Goal: Information Seeking & Learning: Compare options

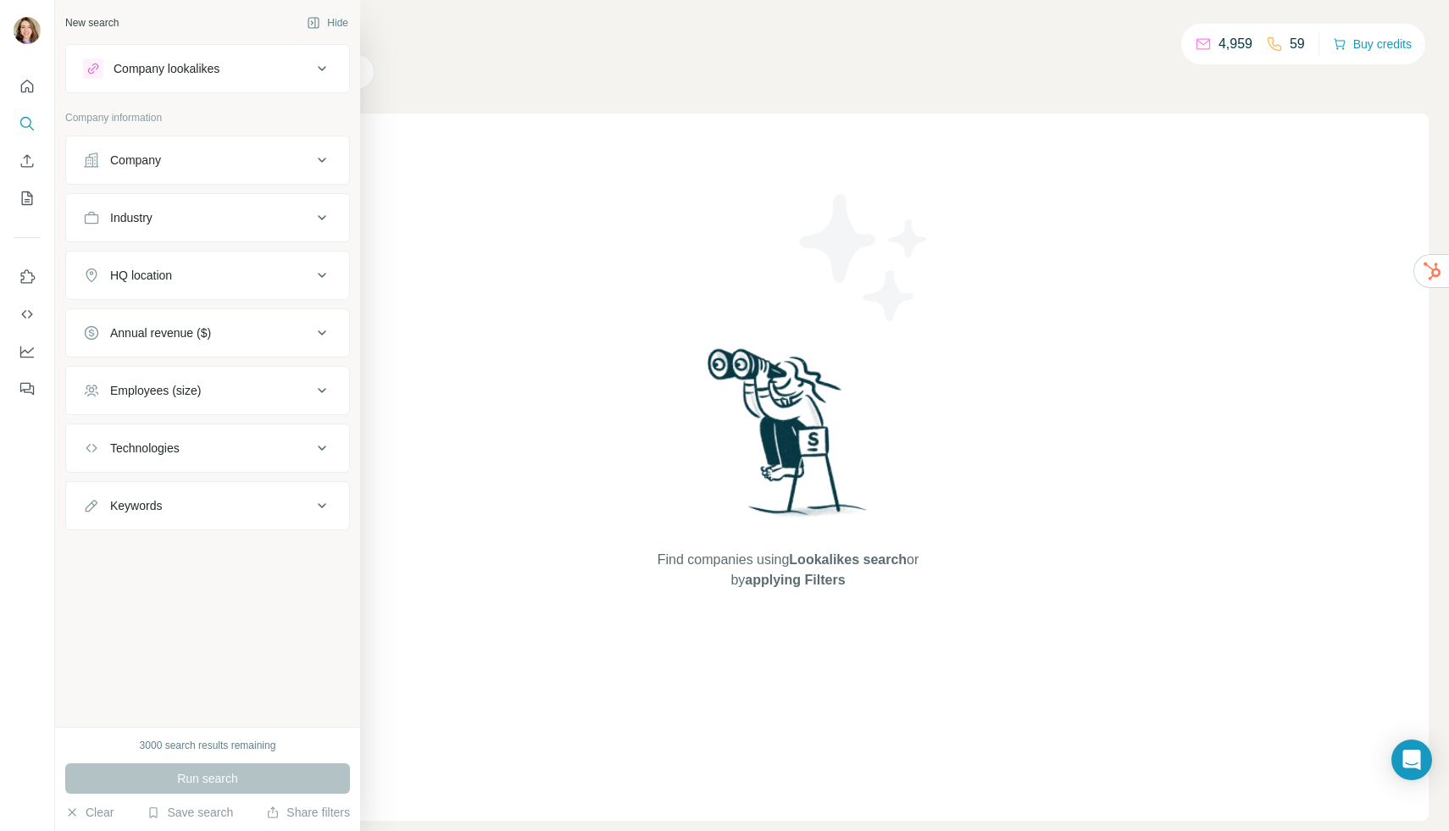
click at [164, 61] on div "Company lookalikes" at bounding box center [167, 68] width 106 height 17
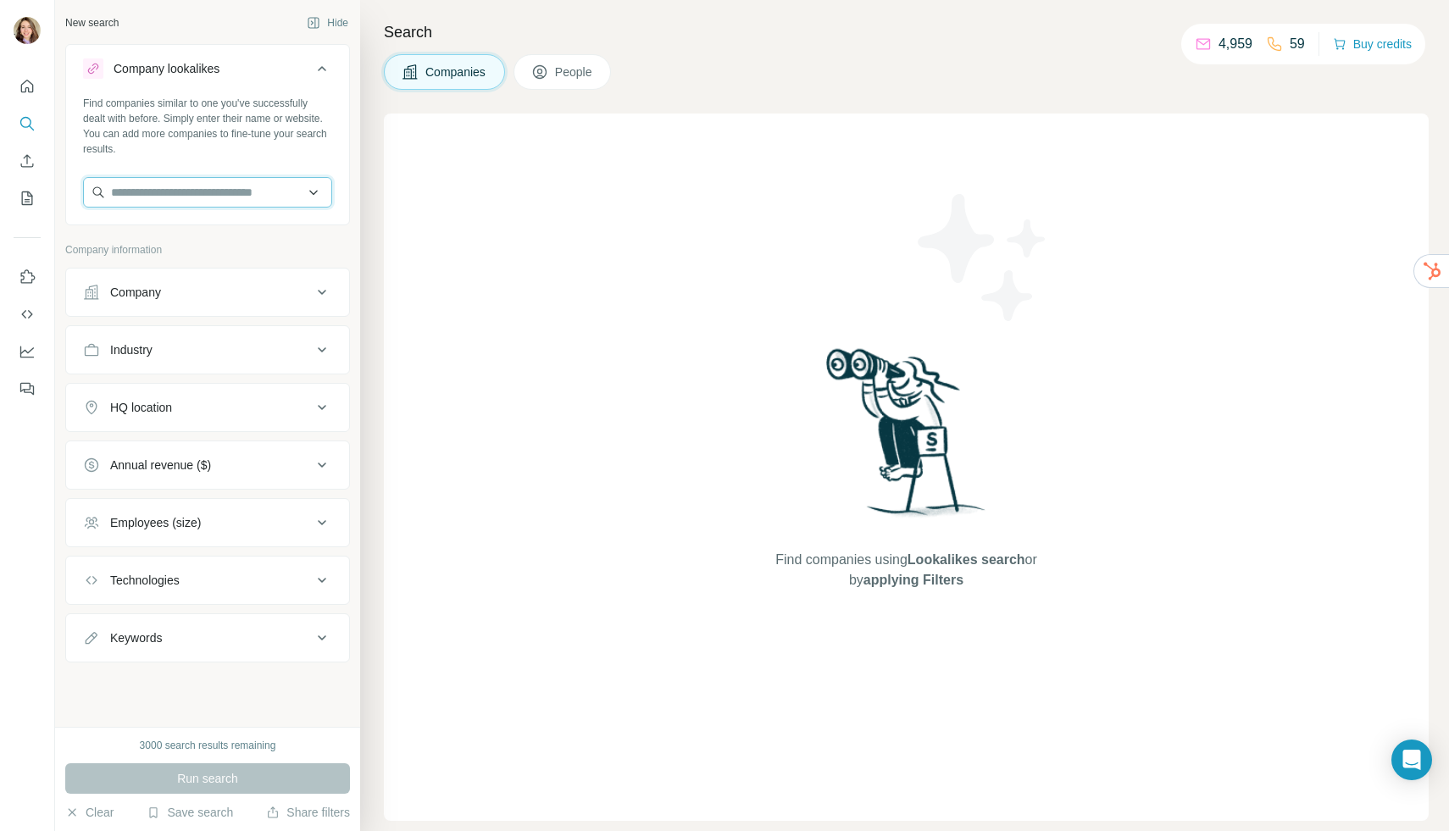
click at [206, 189] on input "text" at bounding box center [207, 192] width 249 height 31
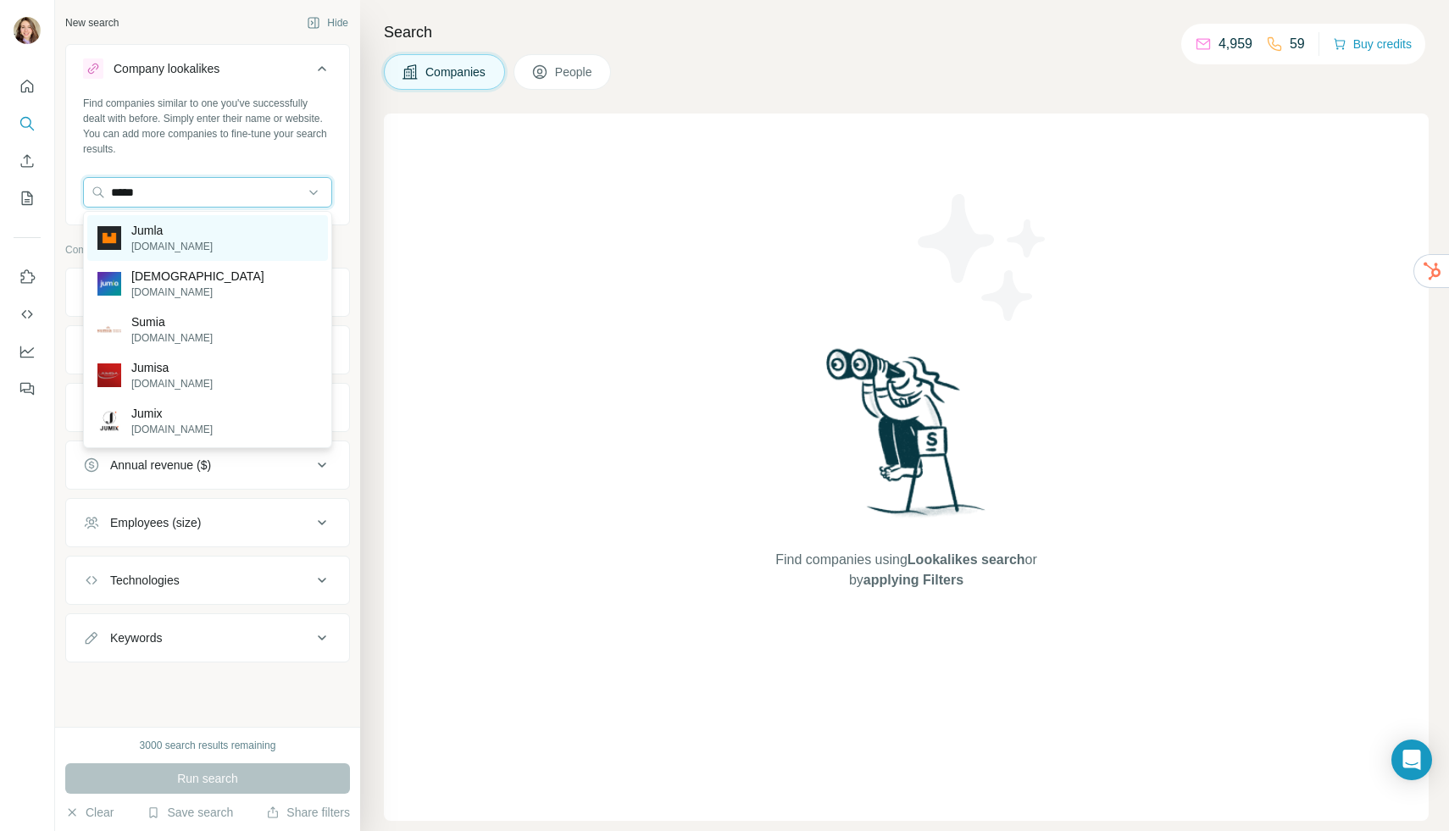
type input "*****"
click at [191, 220] on div "Jumla [DOMAIN_NAME]" at bounding box center [207, 238] width 241 height 46
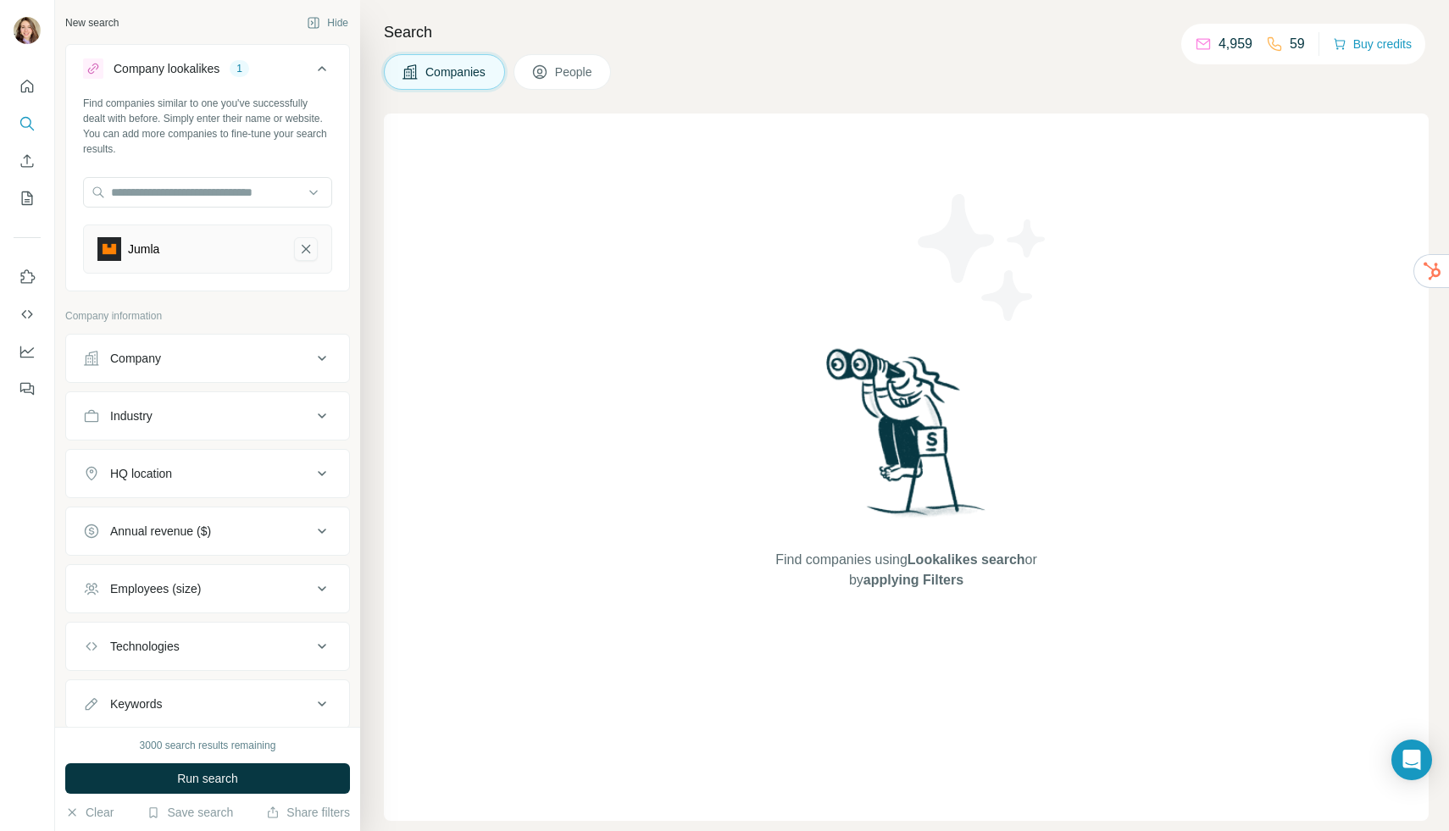
click at [306, 244] on icon "Jumla-remove-button" at bounding box center [305, 249] width 15 height 17
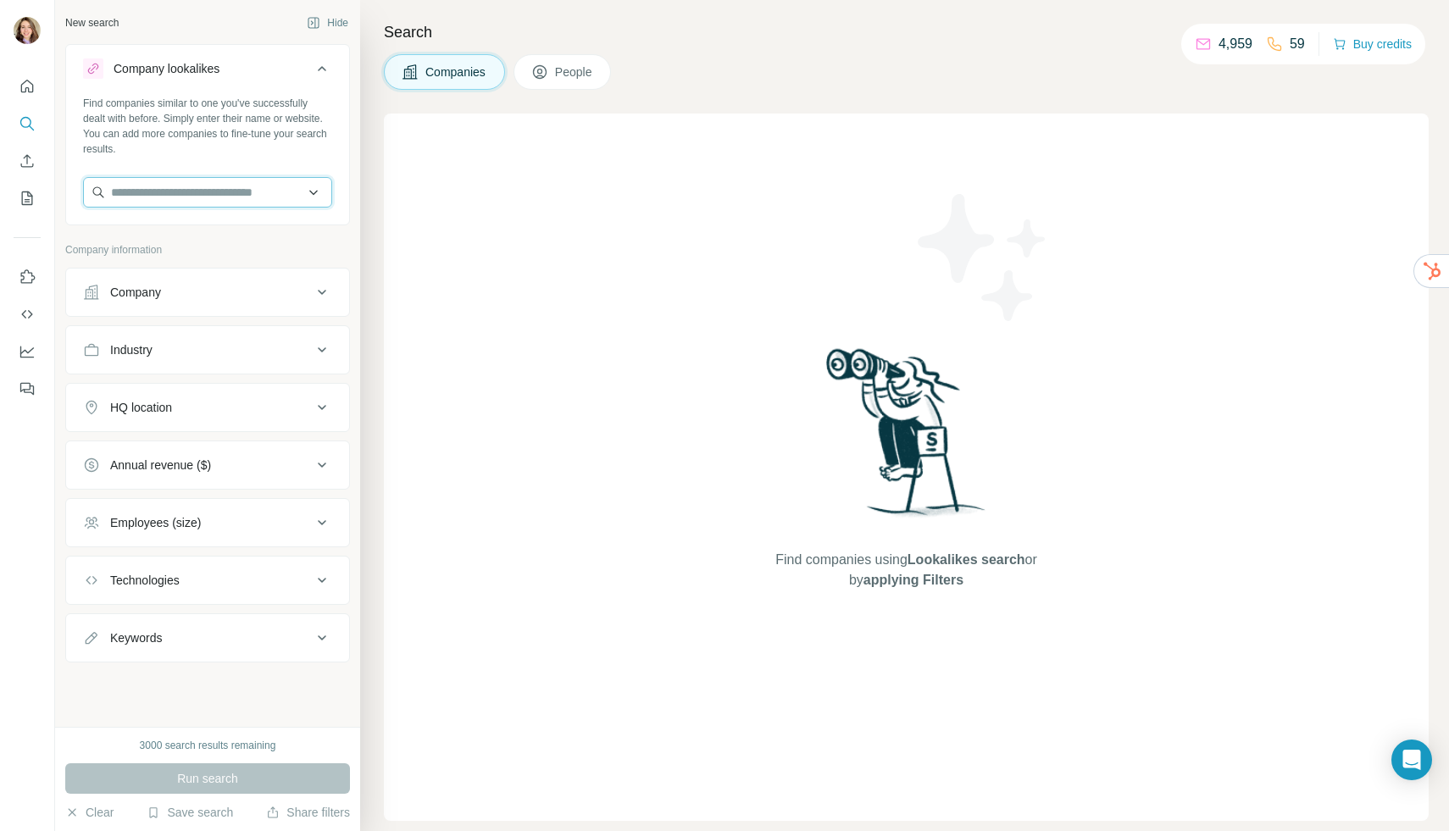
click at [238, 194] on input "text" at bounding box center [207, 192] width 249 height 31
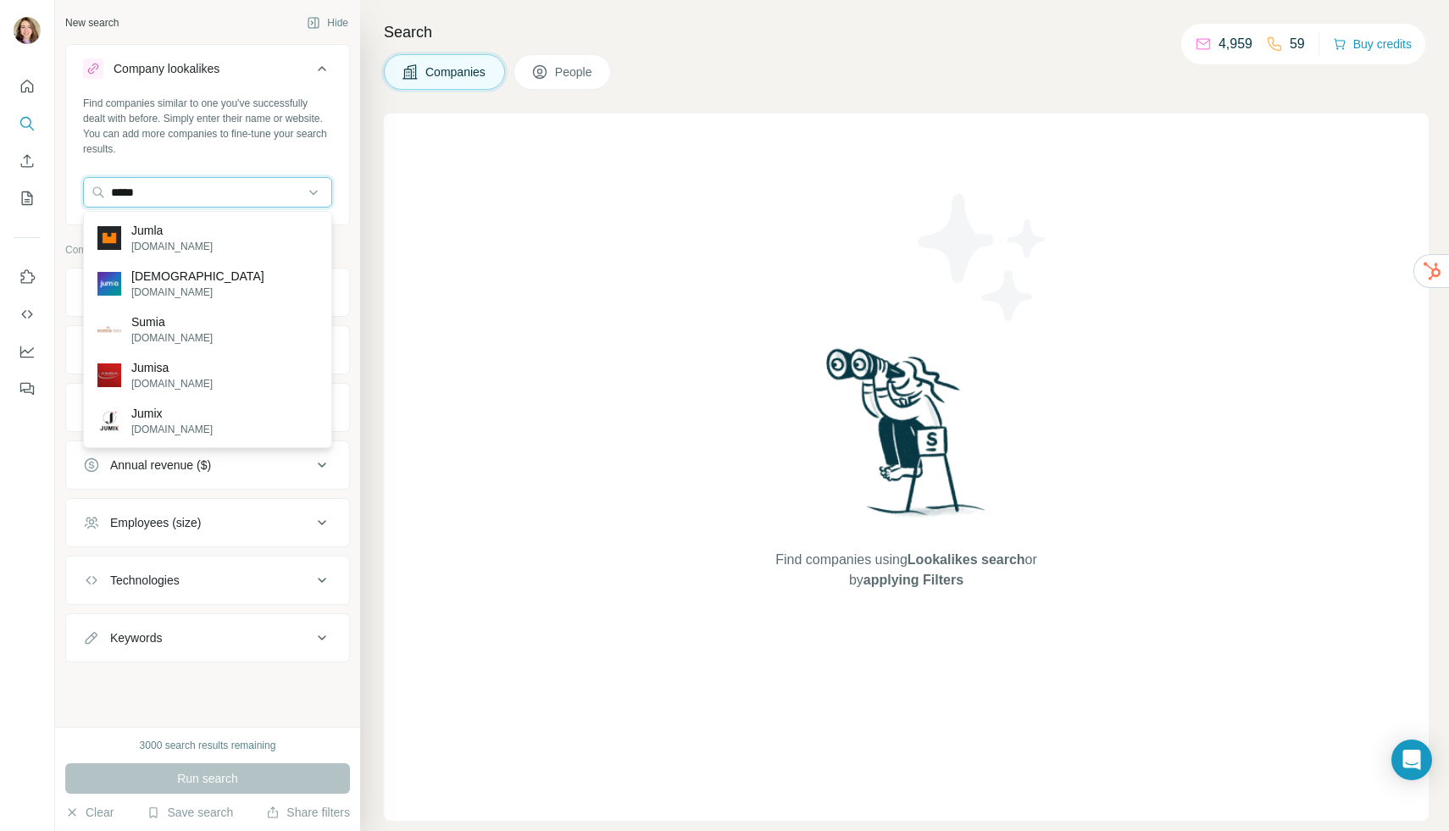
type input "*****"
click at [302, 188] on input "*****" at bounding box center [207, 192] width 249 height 31
drag, startPoint x: 281, startPoint y: 188, endPoint x: 98, endPoint y: 186, distance: 183.0
click at [98, 187] on input "*****" at bounding box center [207, 192] width 249 height 31
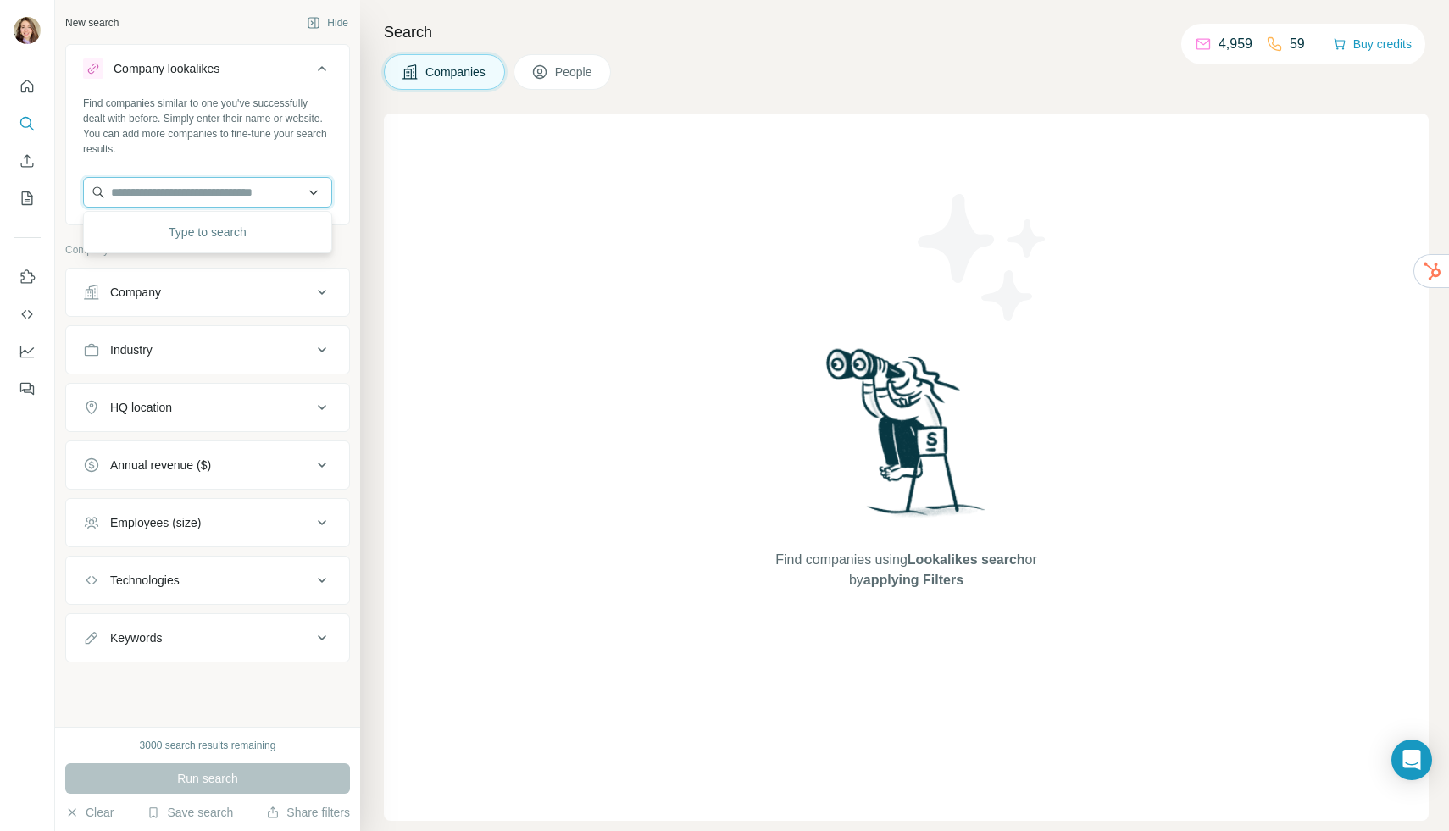
paste input "**********"
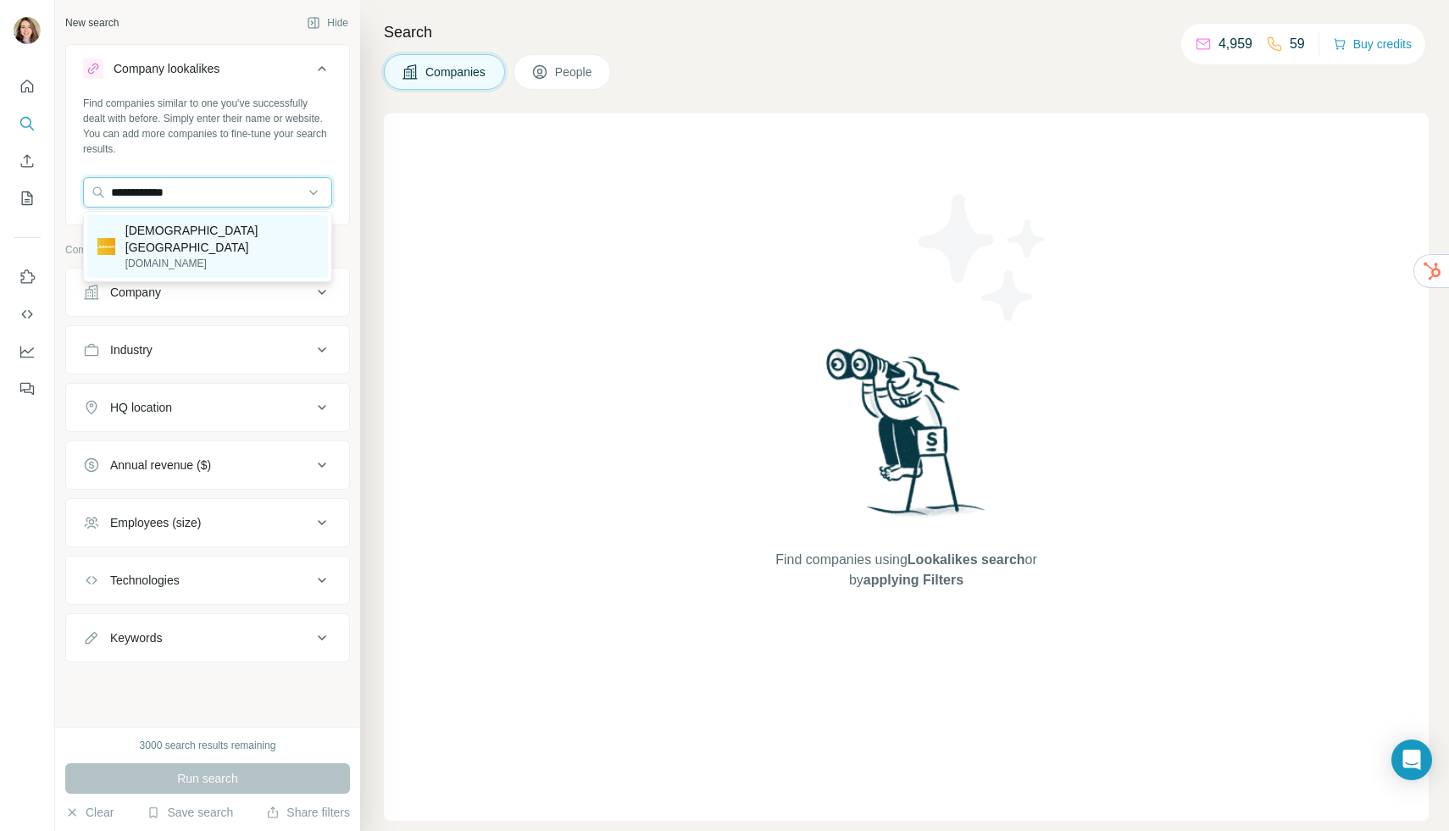
type input "**********"
click at [142, 237] on p "[DEMOGRAPHIC_DATA] [GEOGRAPHIC_DATA]" at bounding box center [221, 239] width 192 height 34
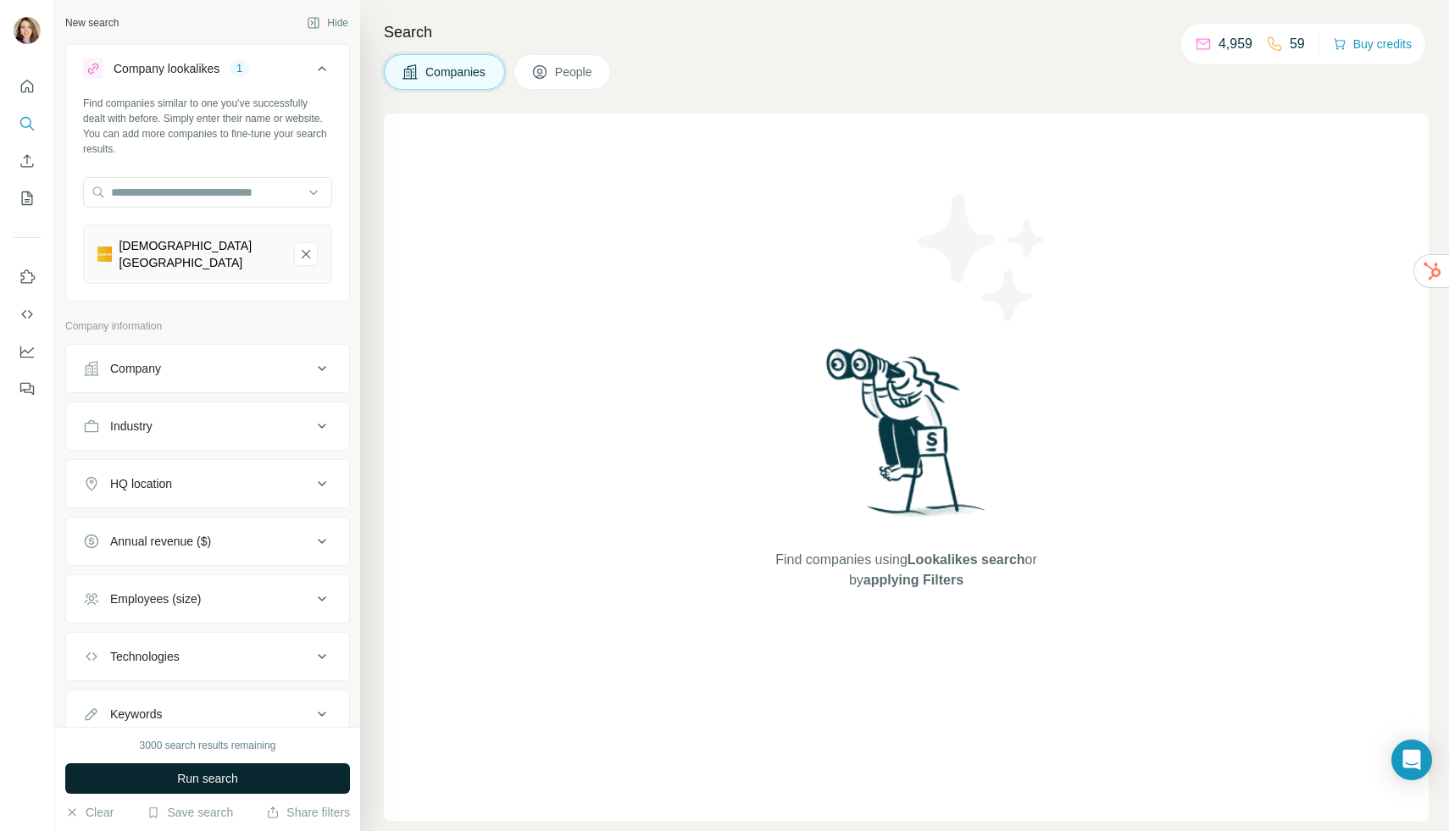
click at [241, 771] on button "Run search" at bounding box center [207, 778] width 285 height 31
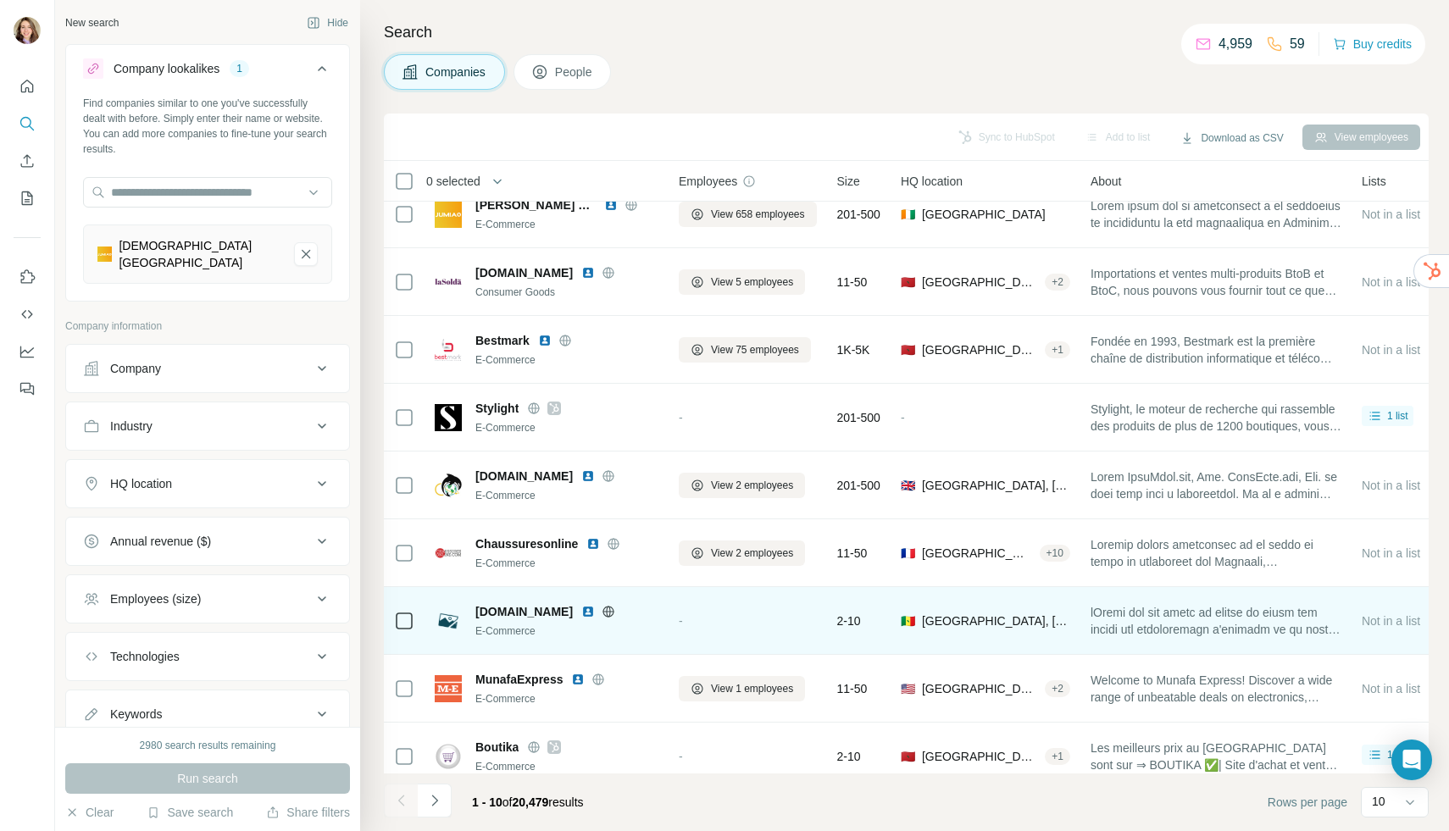
scroll to position [106, 0]
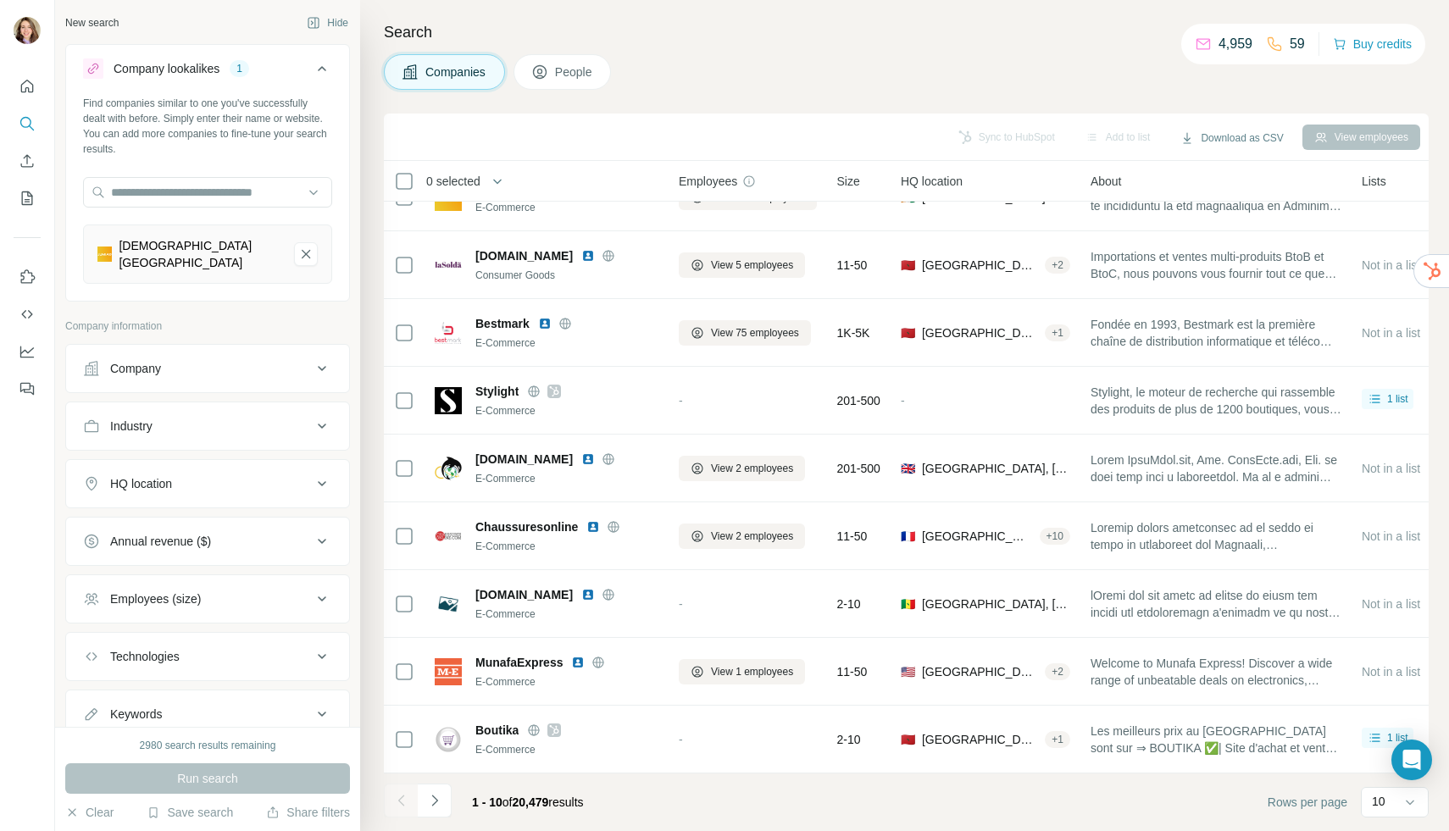
click at [222, 367] on button "Company" at bounding box center [207, 368] width 283 height 41
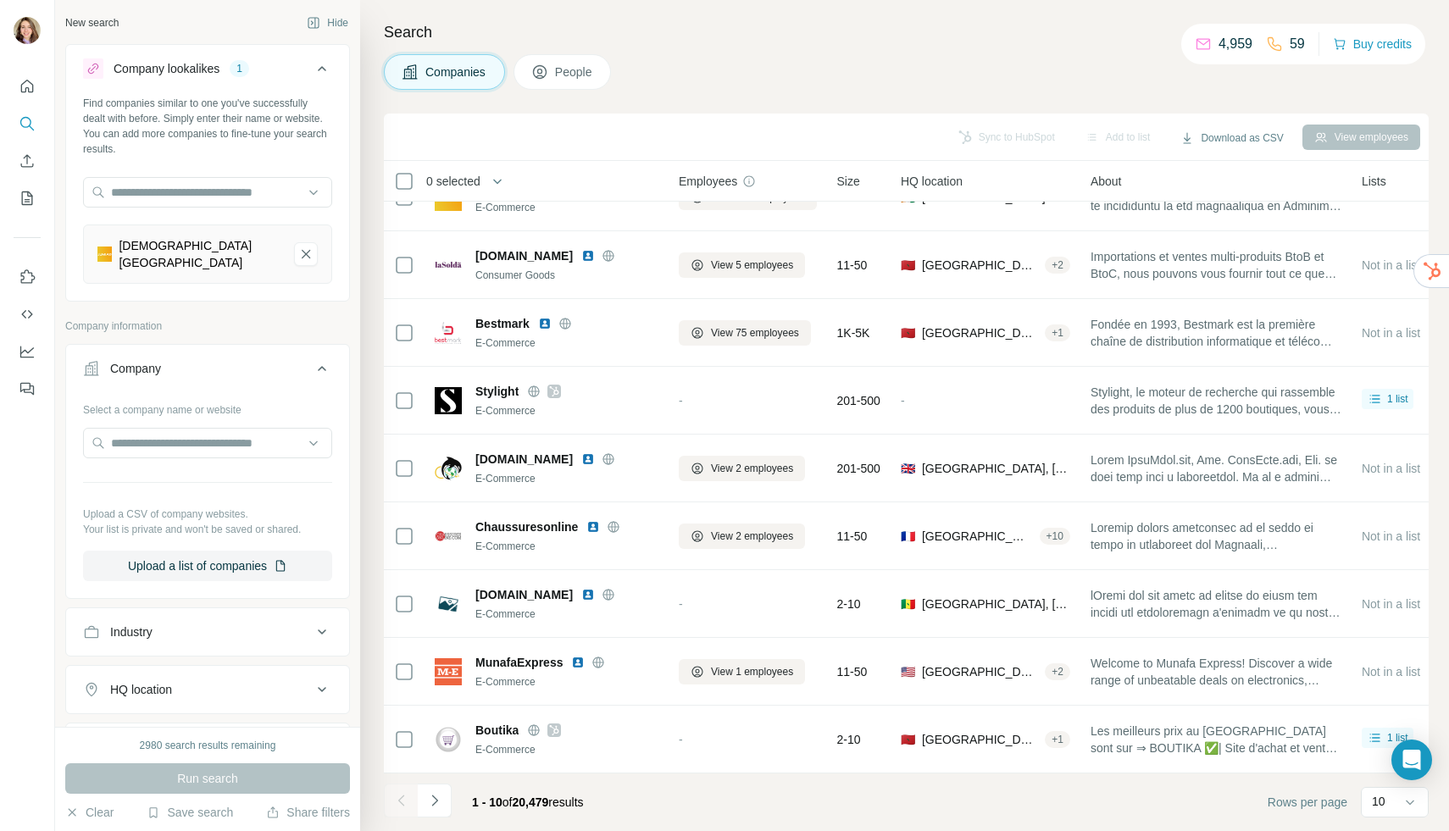
click at [236, 360] on div "Company" at bounding box center [197, 368] width 229 height 17
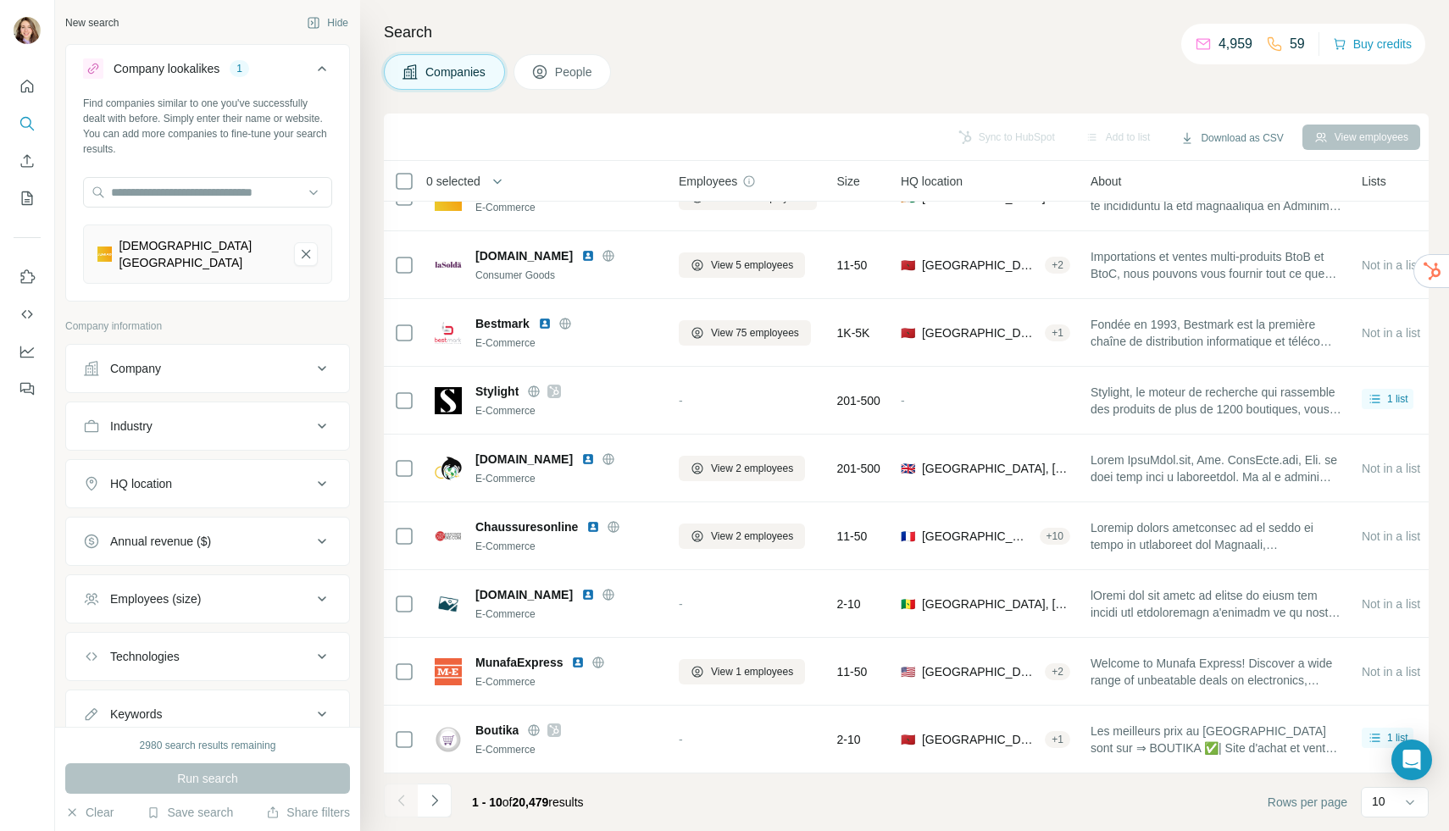
click at [250, 418] on div "Industry" at bounding box center [197, 426] width 229 height 17
click at [217, 459] on input at bounding box center [198, 468] width 209 height 19
click at [212, 454] on div at bounding box center [198, 468] width 209 height 29
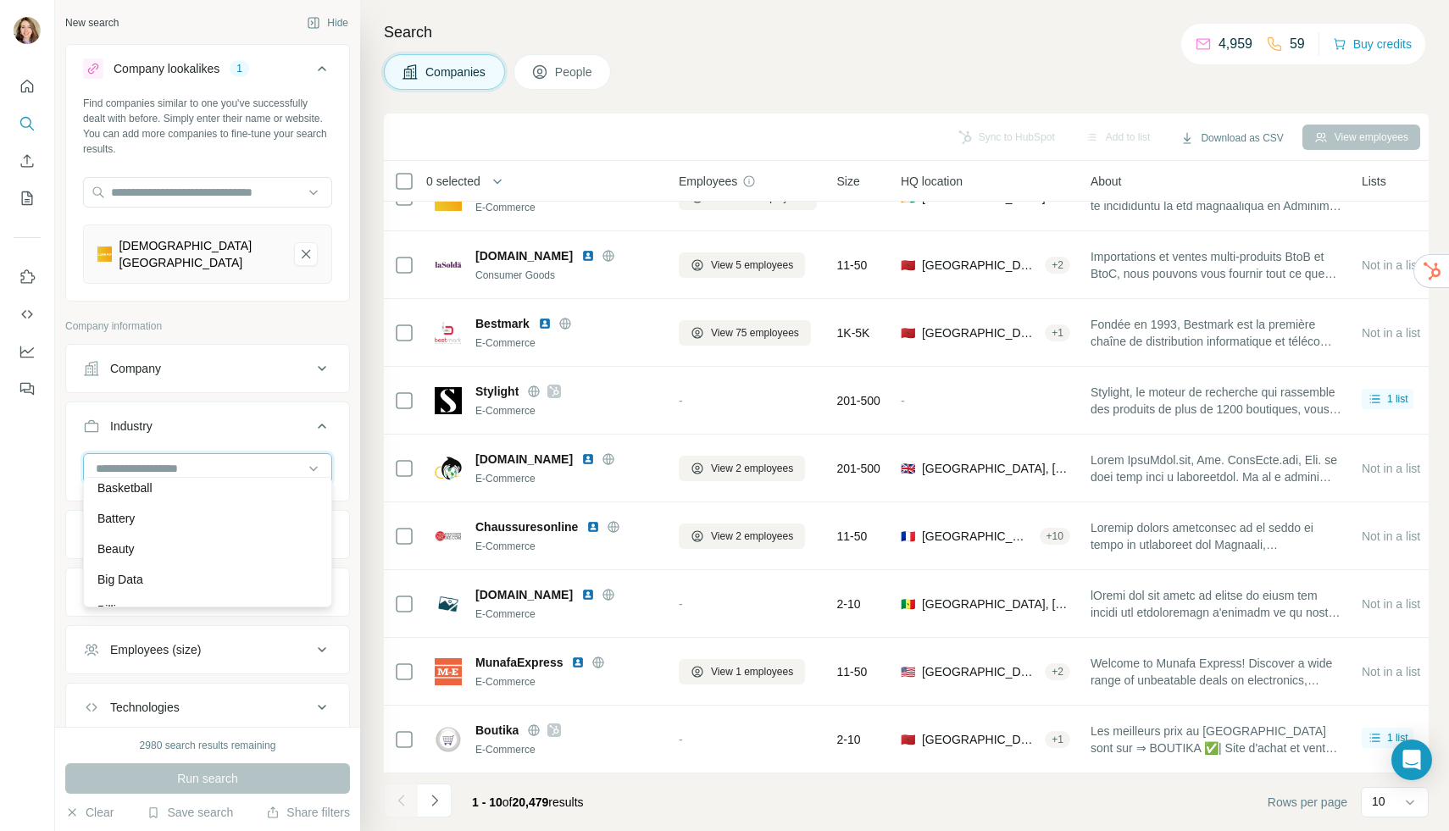
scroll to position [1526, 0]
click at [271, 376] on button "Company" at bounding box center [207, 368] width 283 height 41
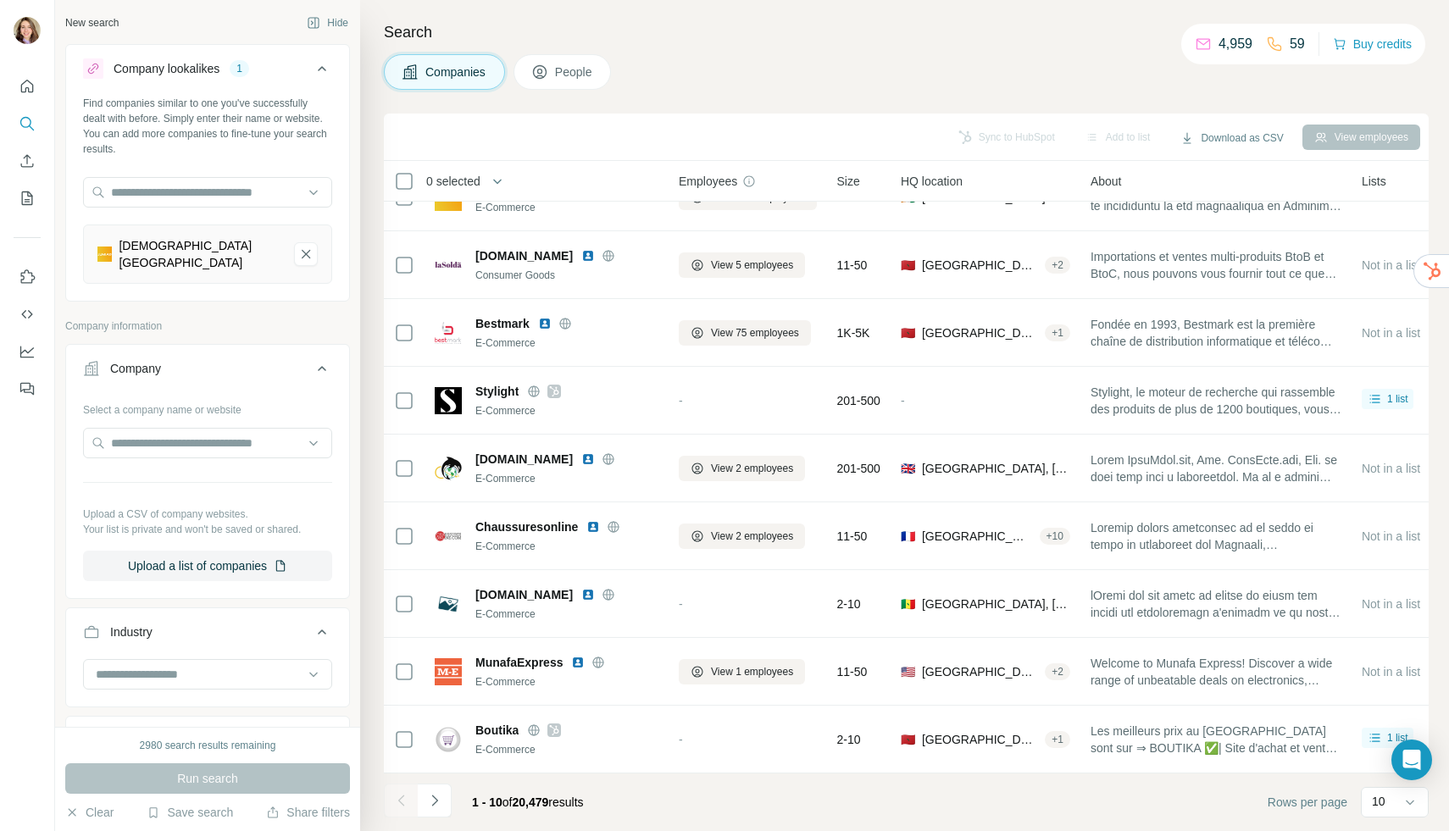
click at [271, 376] on button "Company" at bounding box center [207, 371] width 283 height 47
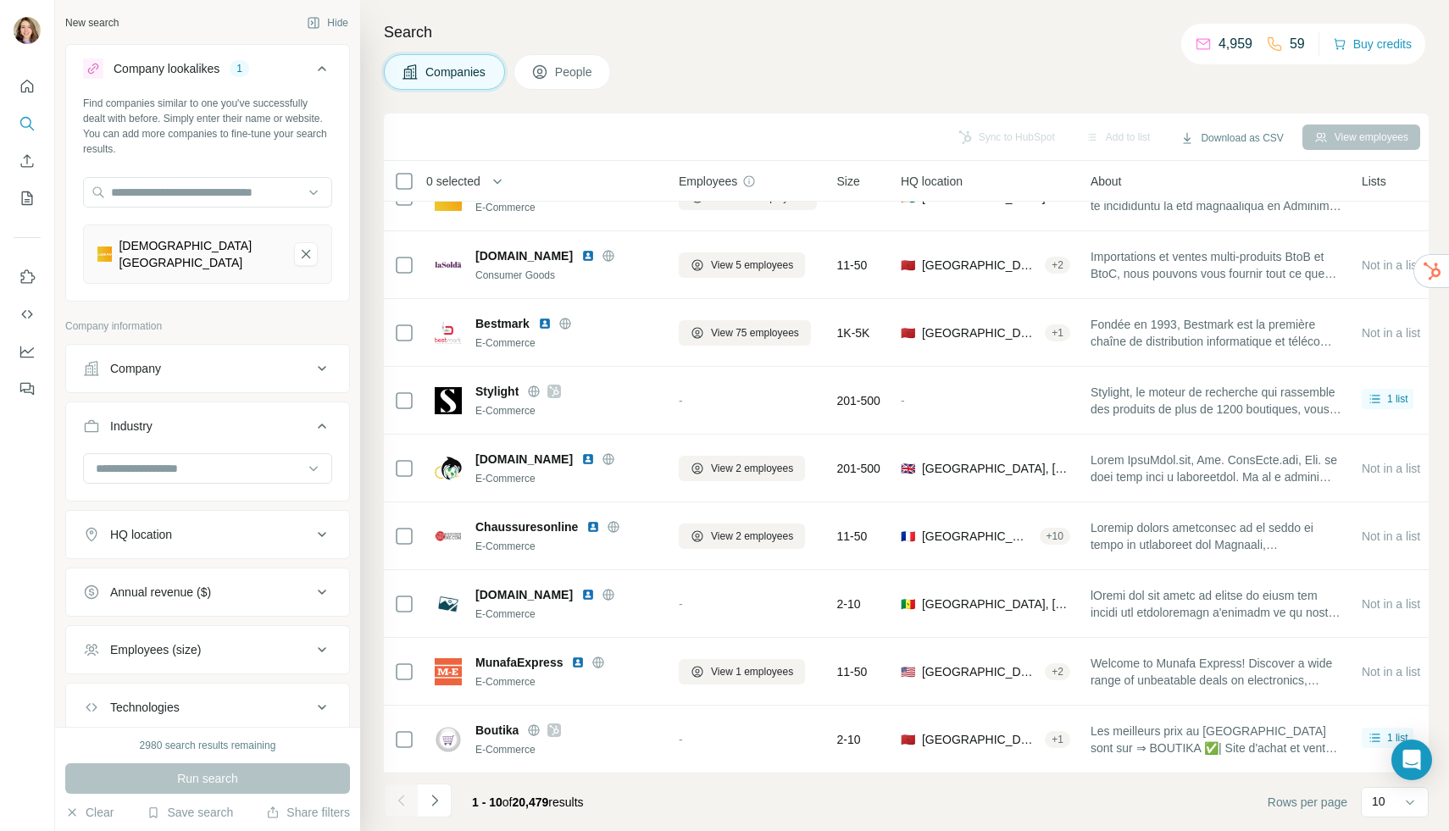
click at [258, 514] on button "HQ location" at bounding box center [207, 534] width 283 height 41
click at [236, 572] on input "text" at bounding box center [207, 577] width 249 height 31
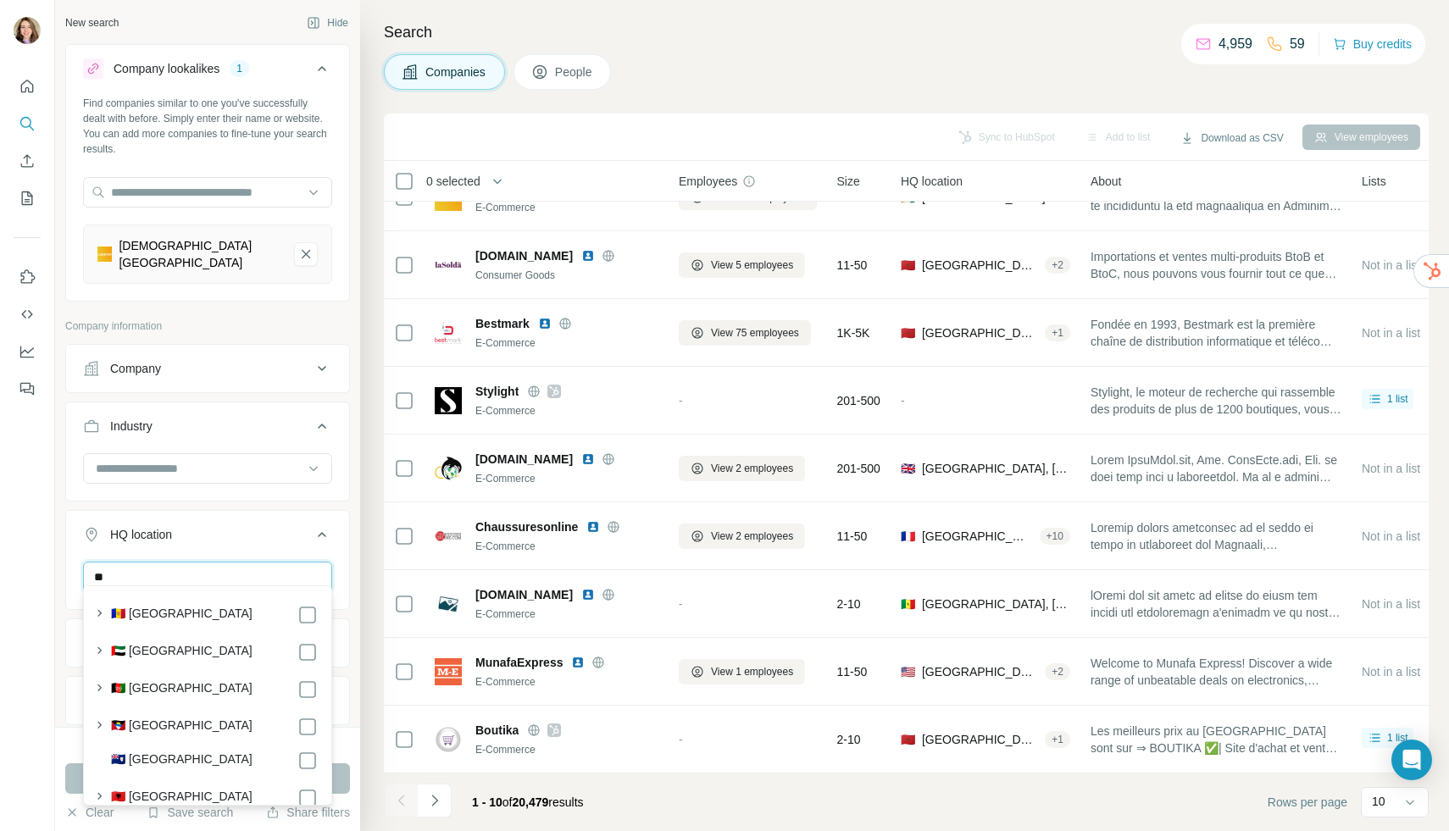
type input "*"
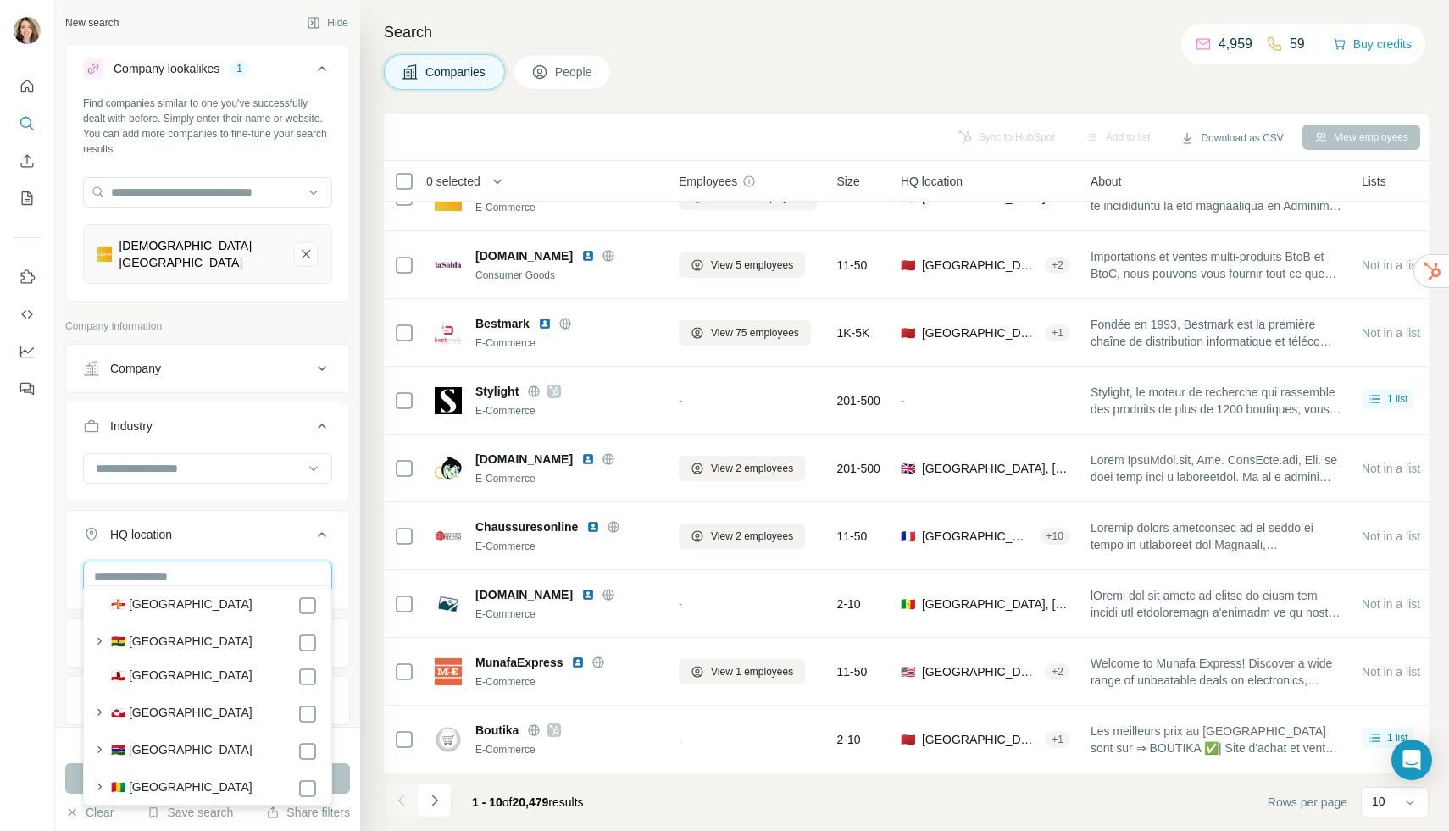
scroll to position [2641, 0]
click at [244, 759] on div "🇬🇧 [GEOGRAPHIC_DATA]" at bounding box center [214, 757] width 207 height 20
click at [293, 767] on div "🇬🇧 [GEOGRAPHIC_DATA]" at bounding box center [214, 757] width 207 height 20
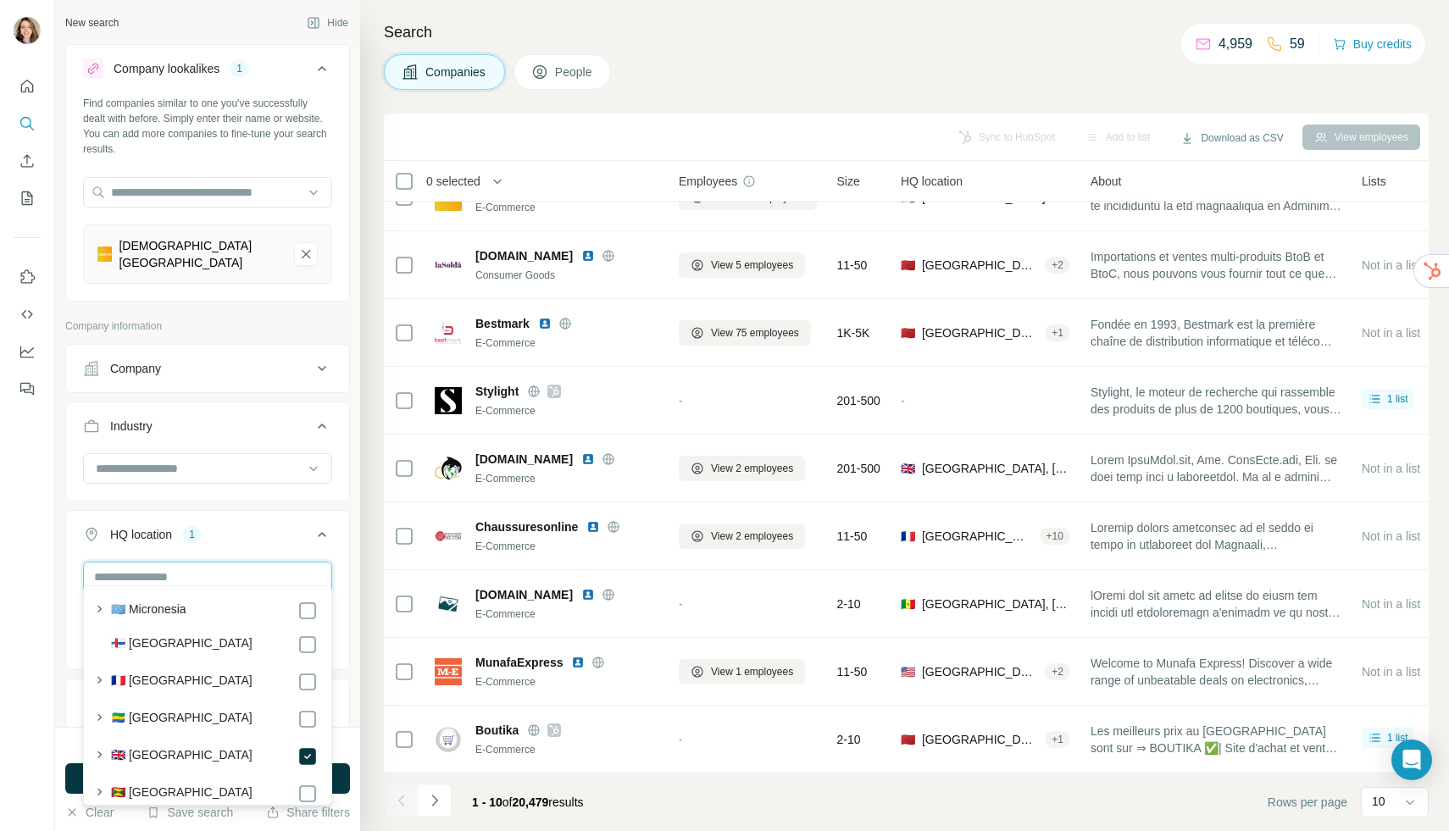
click at [236, 564] on input "text" at bounding box center [207, 577] width 249 height 31
type input "*"
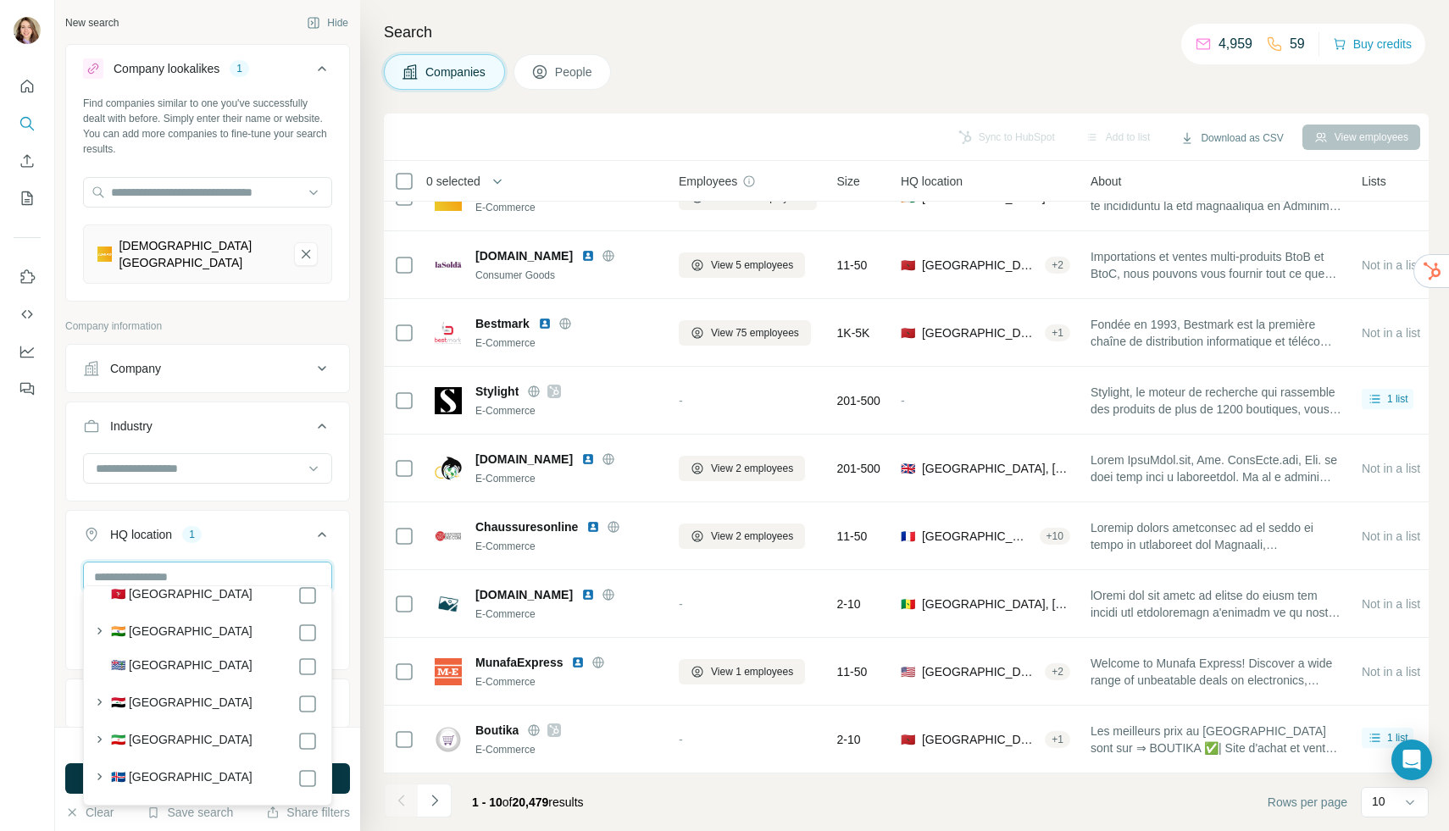
scroll to position [3936, 0]
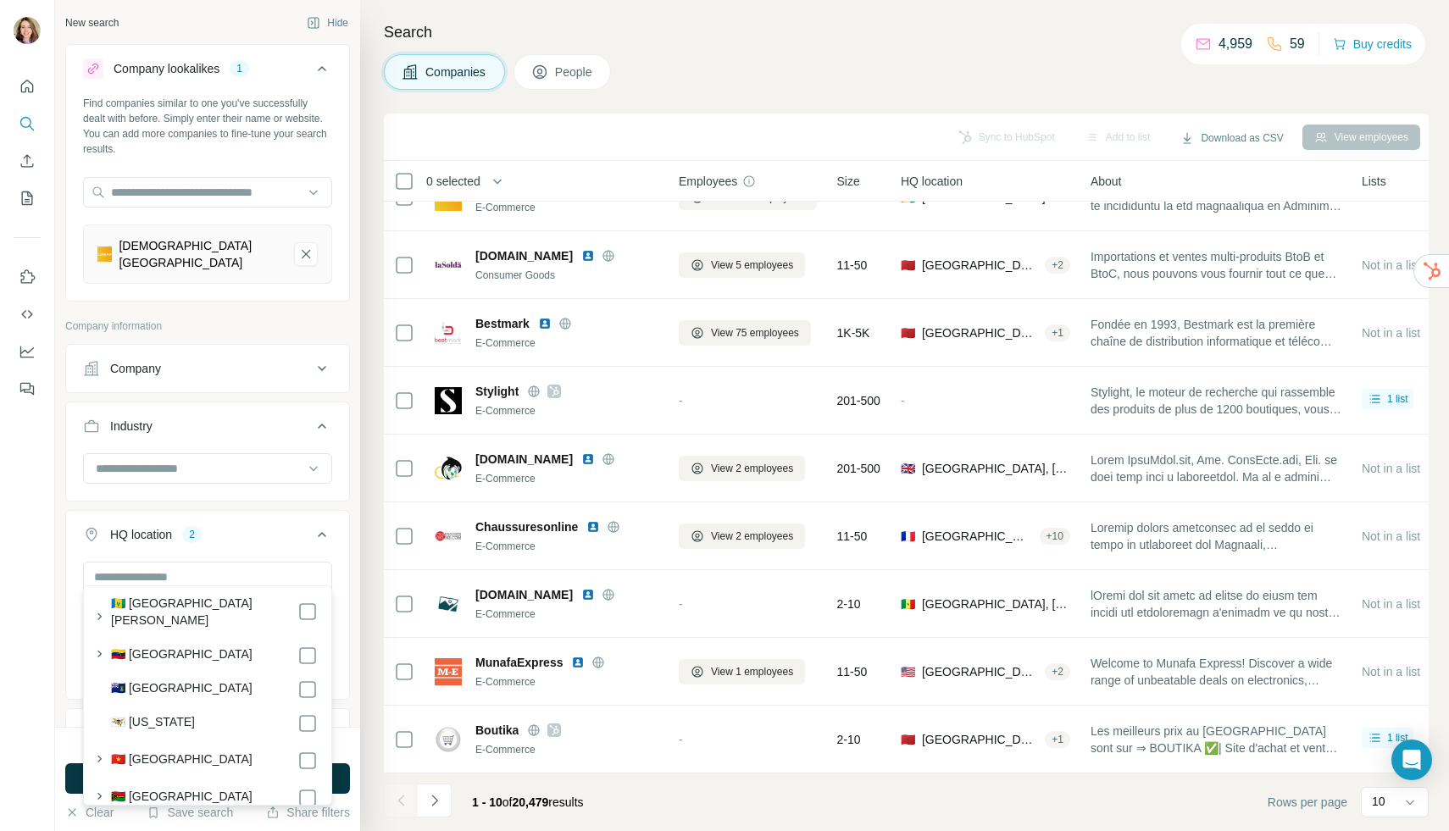
scroll to position [8767, 0]
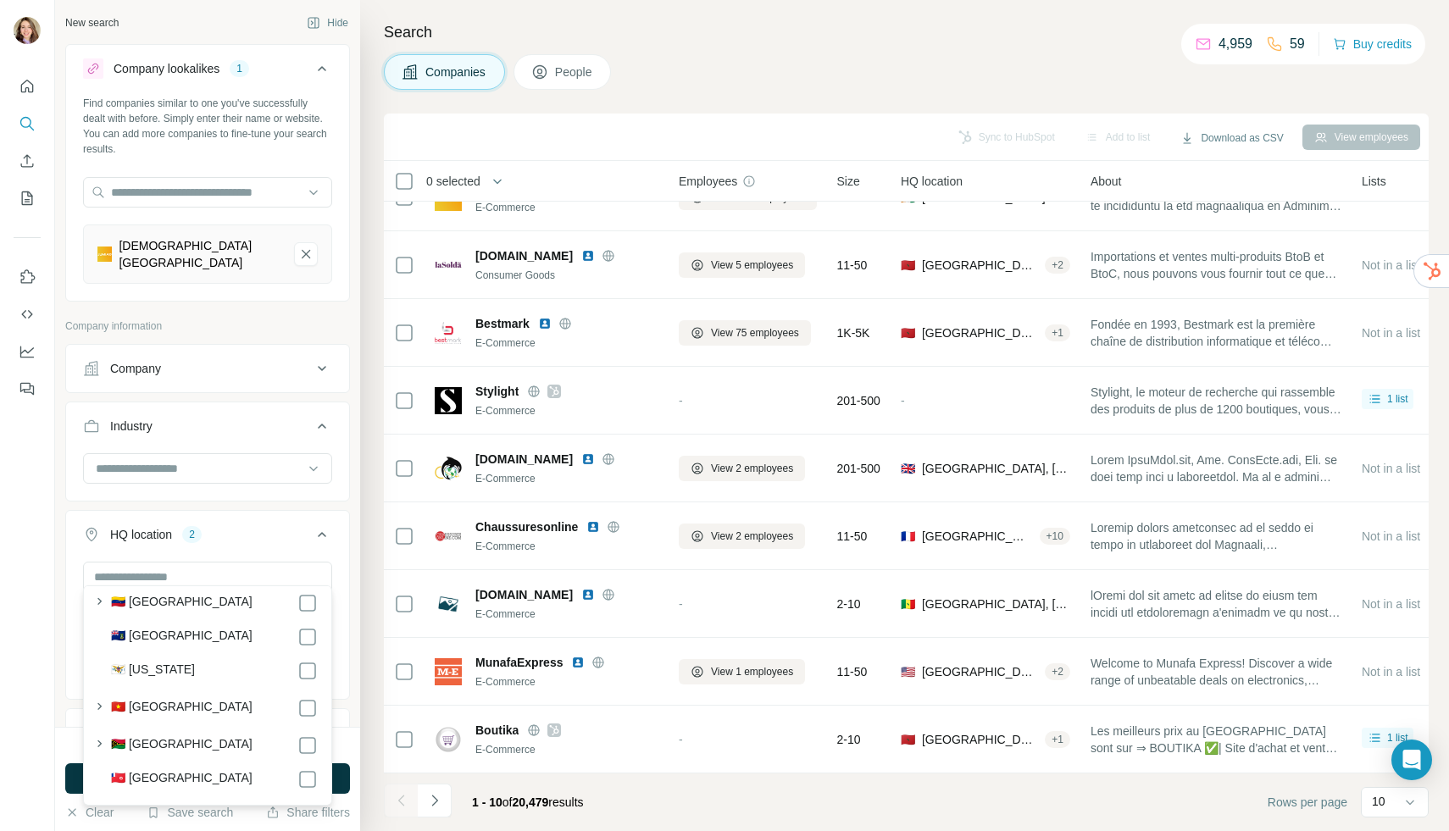
click at [352, 691] on div "New search Hide Company lookalikes 1 Find companies similar to one you've succe…" at bounding box center [207, 363] width 305 height 727
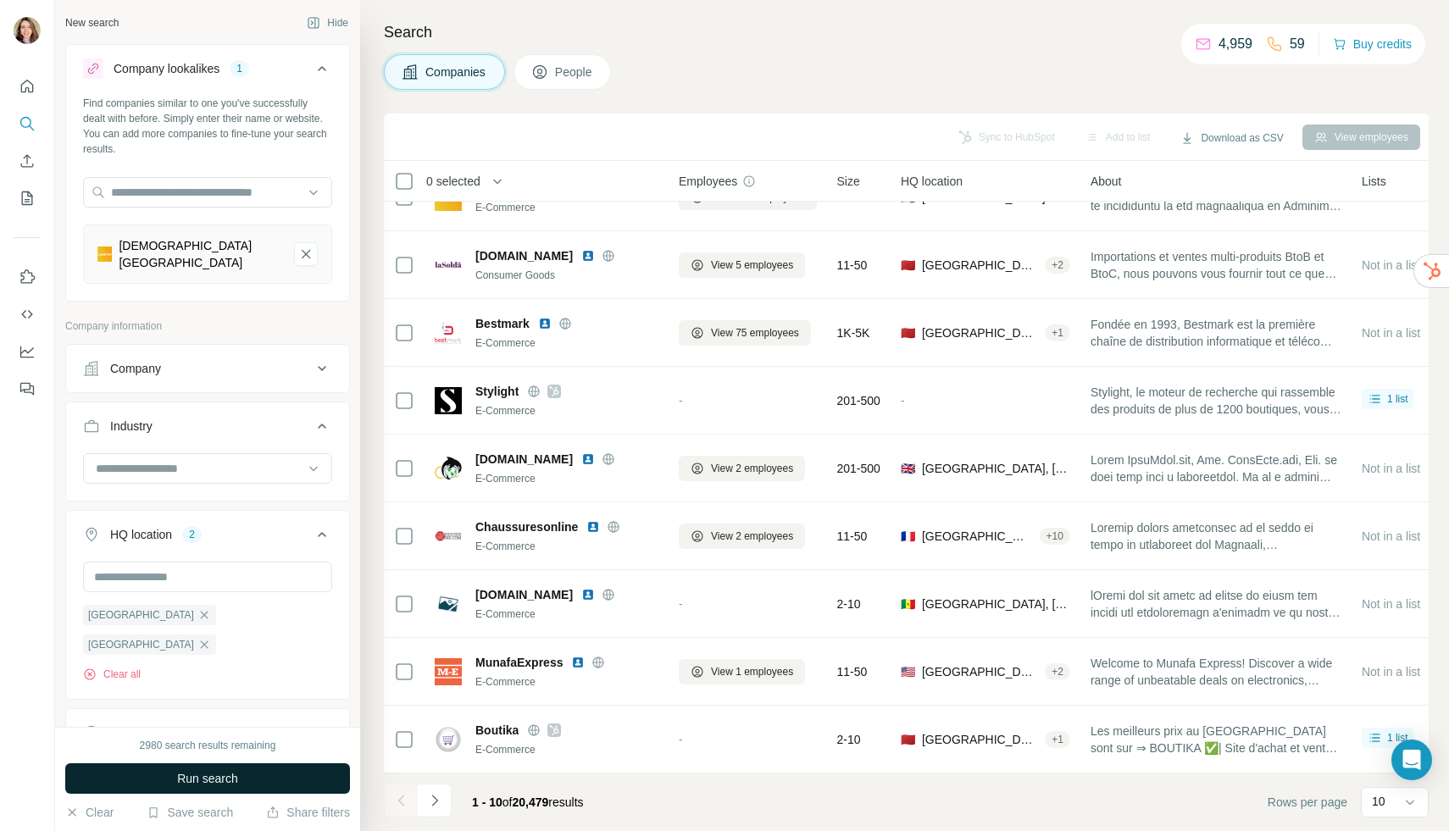
click at [274, 774] on button "Run search" at bounding box center [207, 778] width 285 height 31
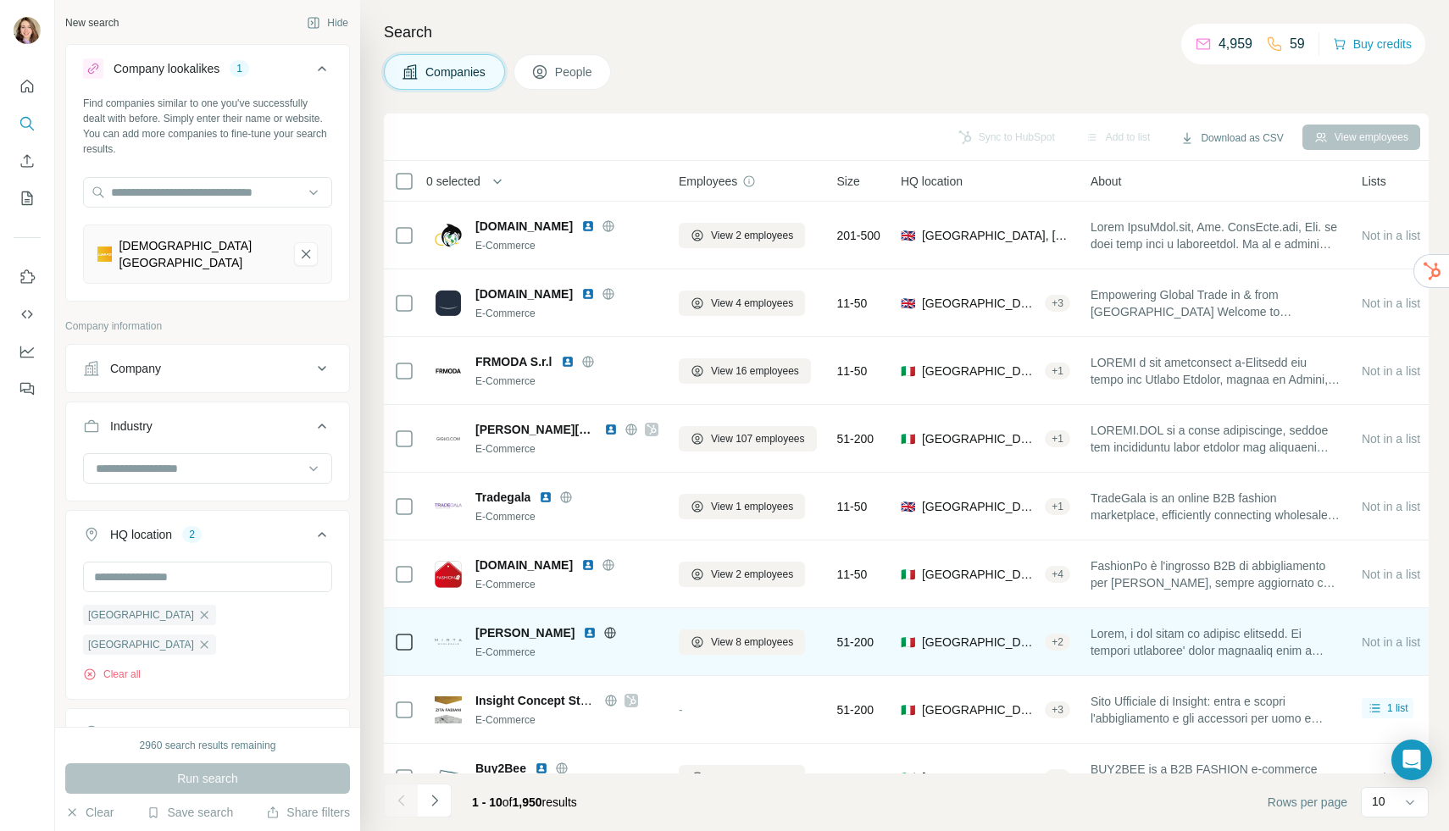
scroll to position [106, 0]
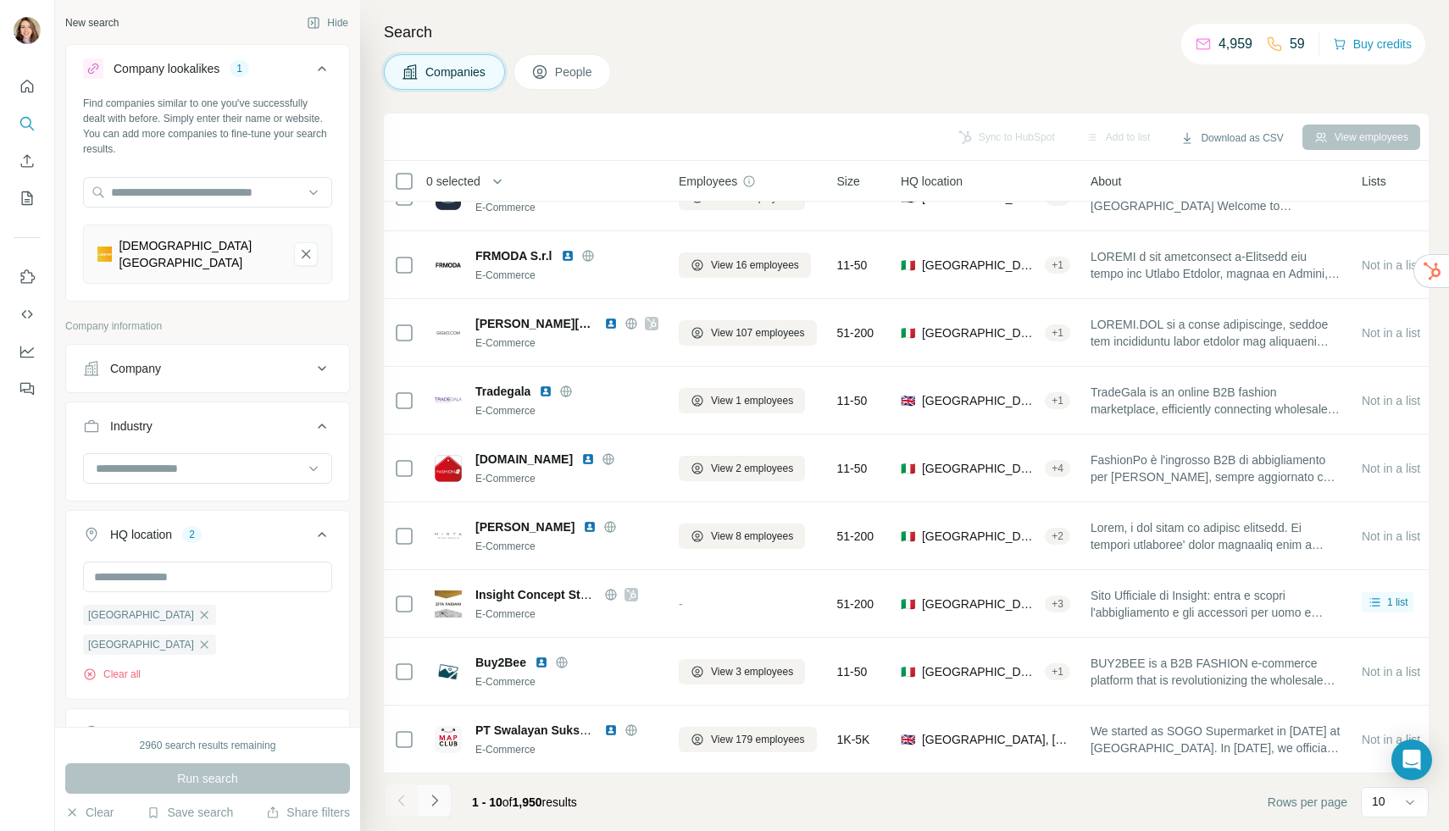
click at [441, 797] on icon "Navigate to next page" at bounding box center [434, 800] width 17 height 17
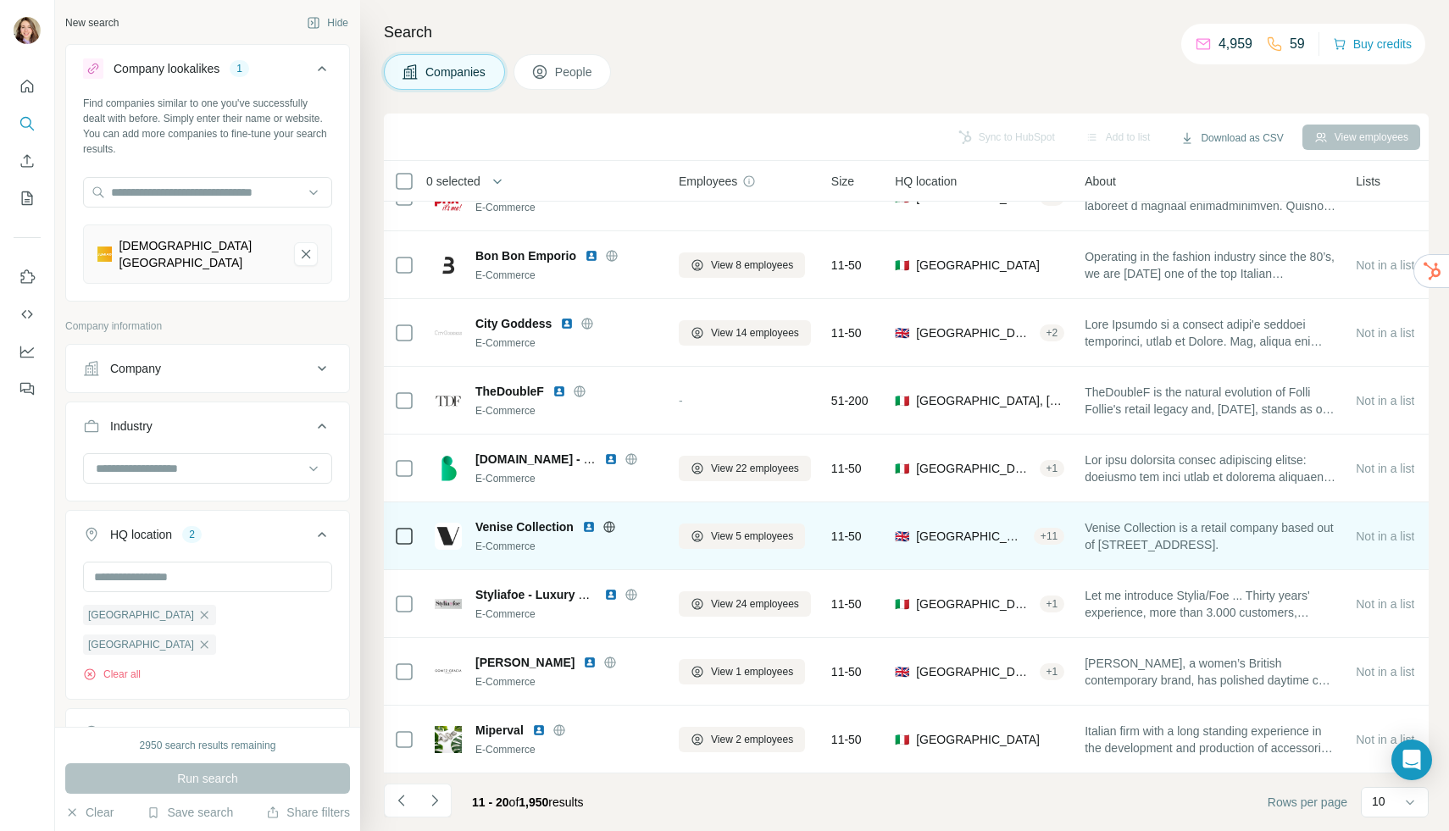
scroll to position [0, 0]
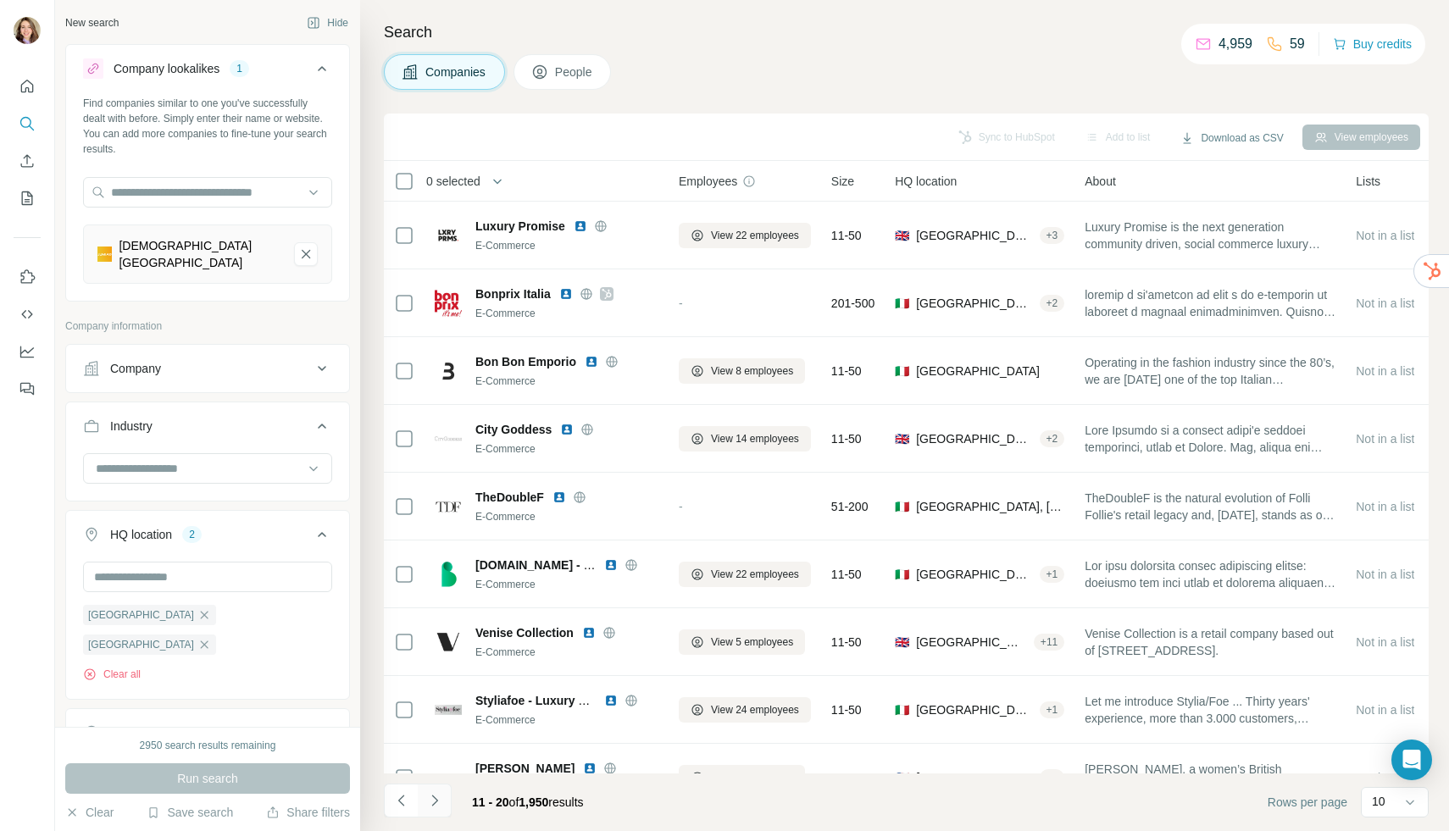
click at [446, 798] on button "Navigate to next page" at bounding box center [435, 801] width 34 height 34
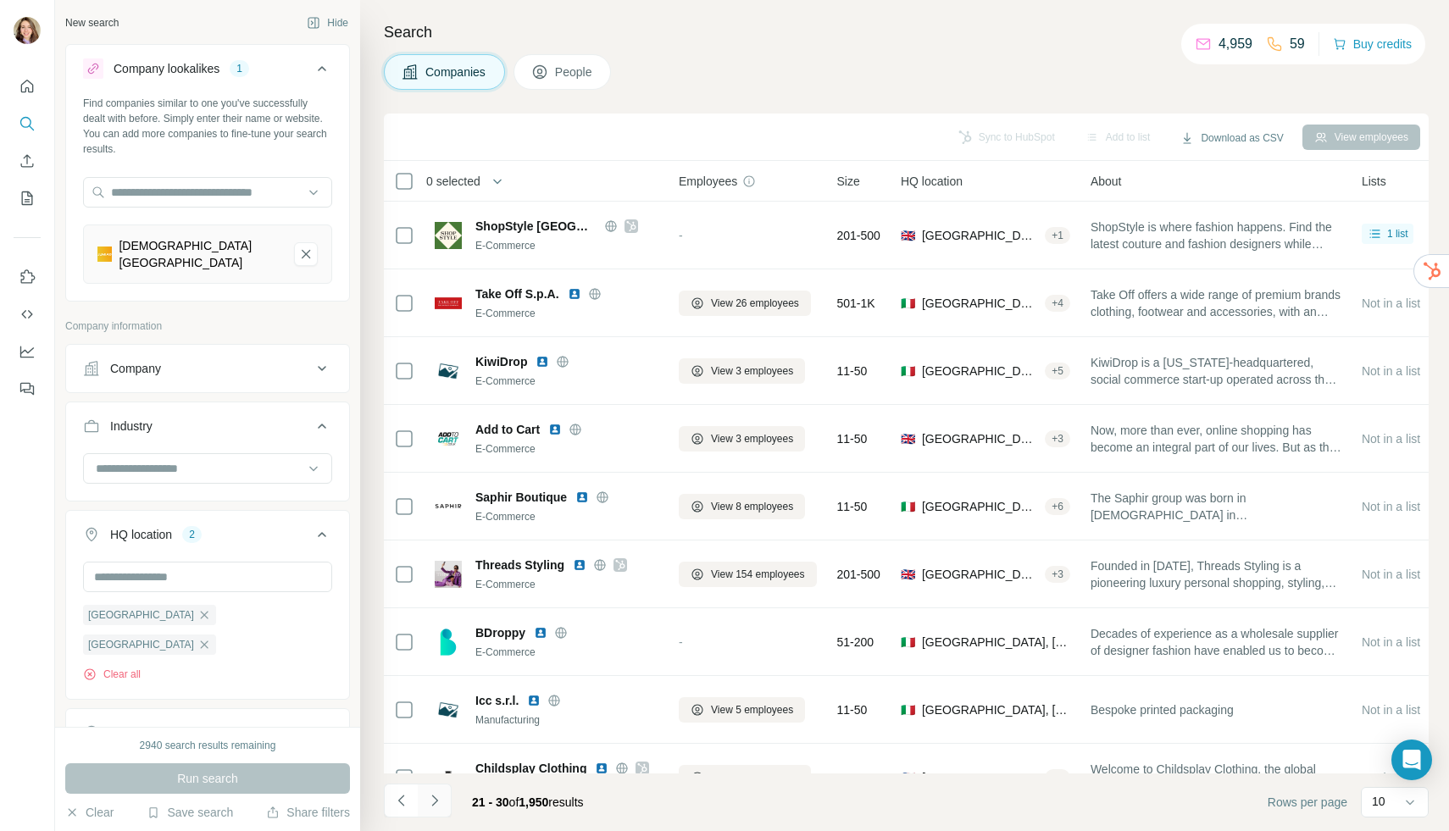
click at [438, 804] on icon "Navigate to next page" at bounding box center [434, 800] width 17 height 17
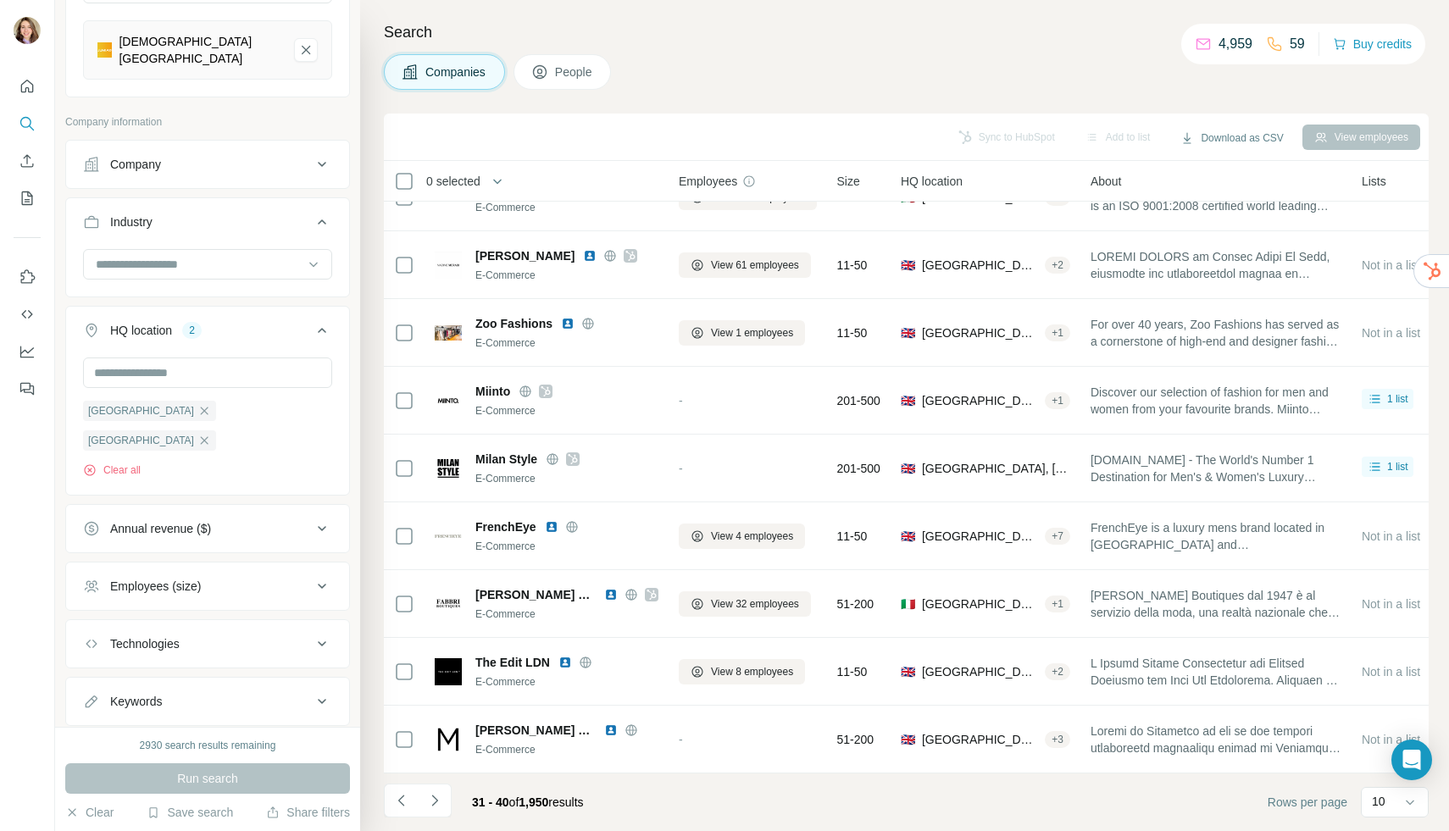
scroll to position [211, 0]
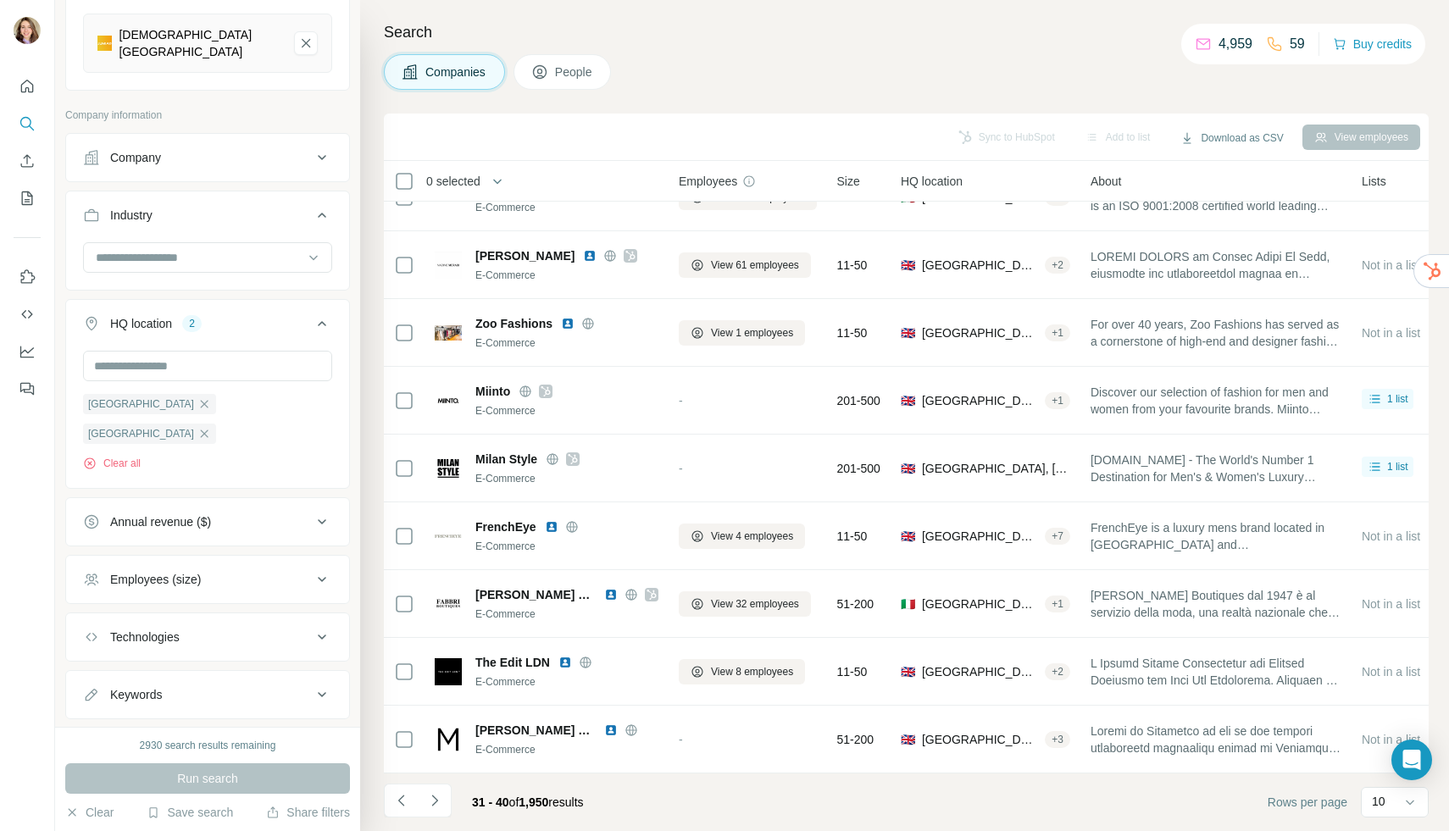
click at [315, 569] on icon at bounding box center [322, 579] width 20 height 20
click at [130, 671] on span "11-50" at bounding box center [121, 679] width 37 height 17
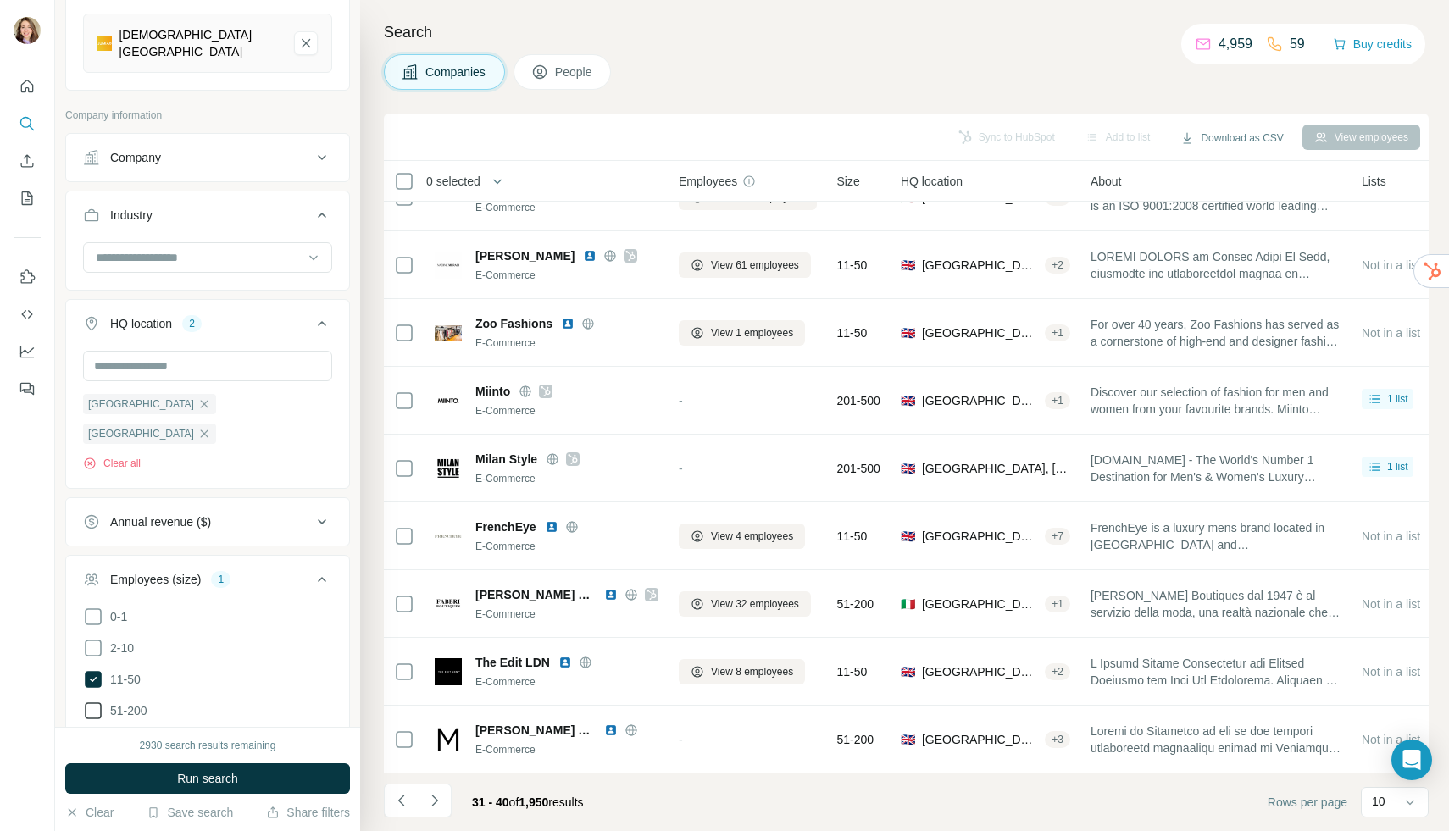
click at [131, 701] on label "51-200" at bounding box center [115, 711] width 64 height 20
click at [164, 780] on button "Run search" at bounding box center [207, 778] width 285 height 31
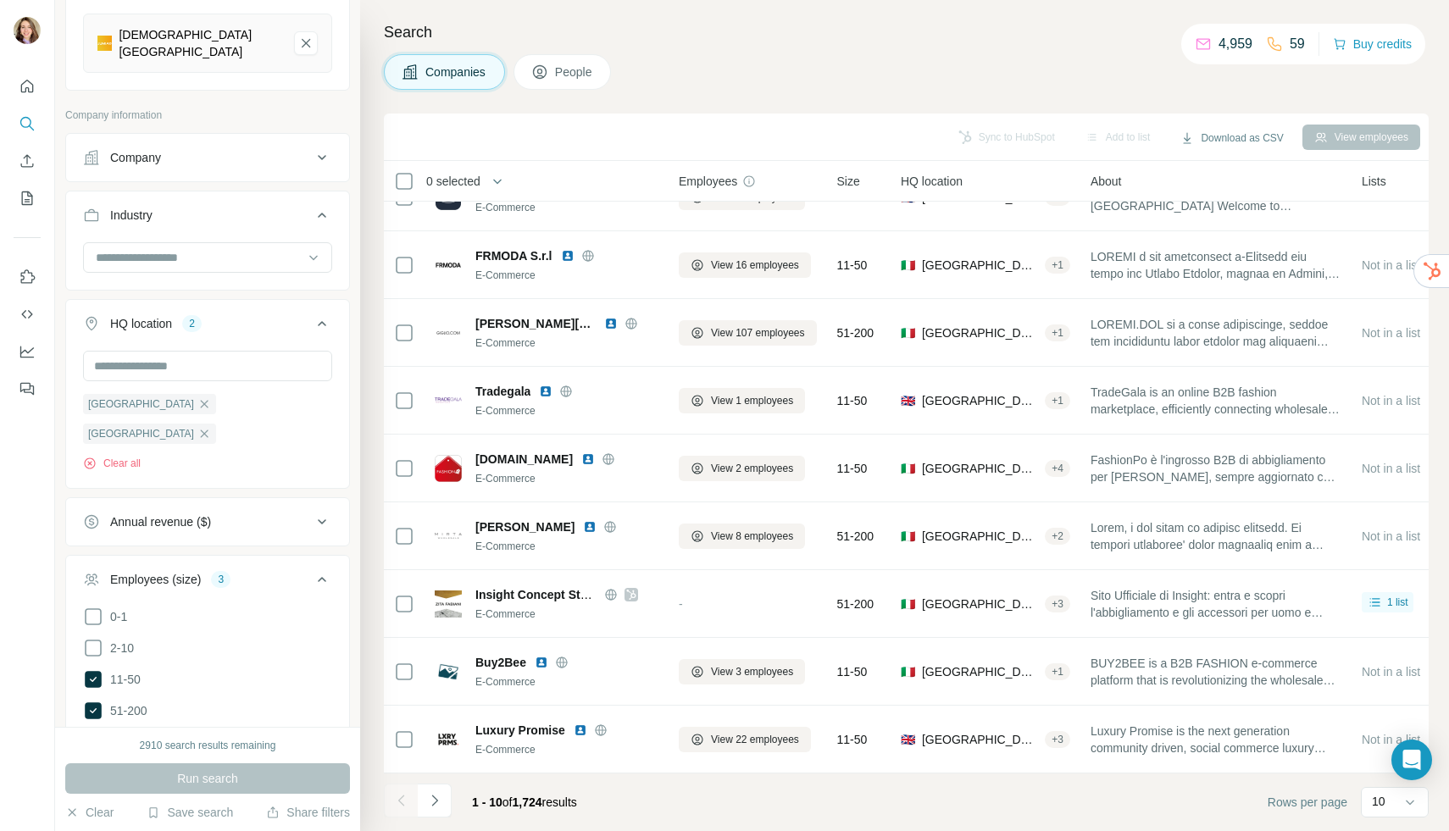
scroll to position [618, 0]
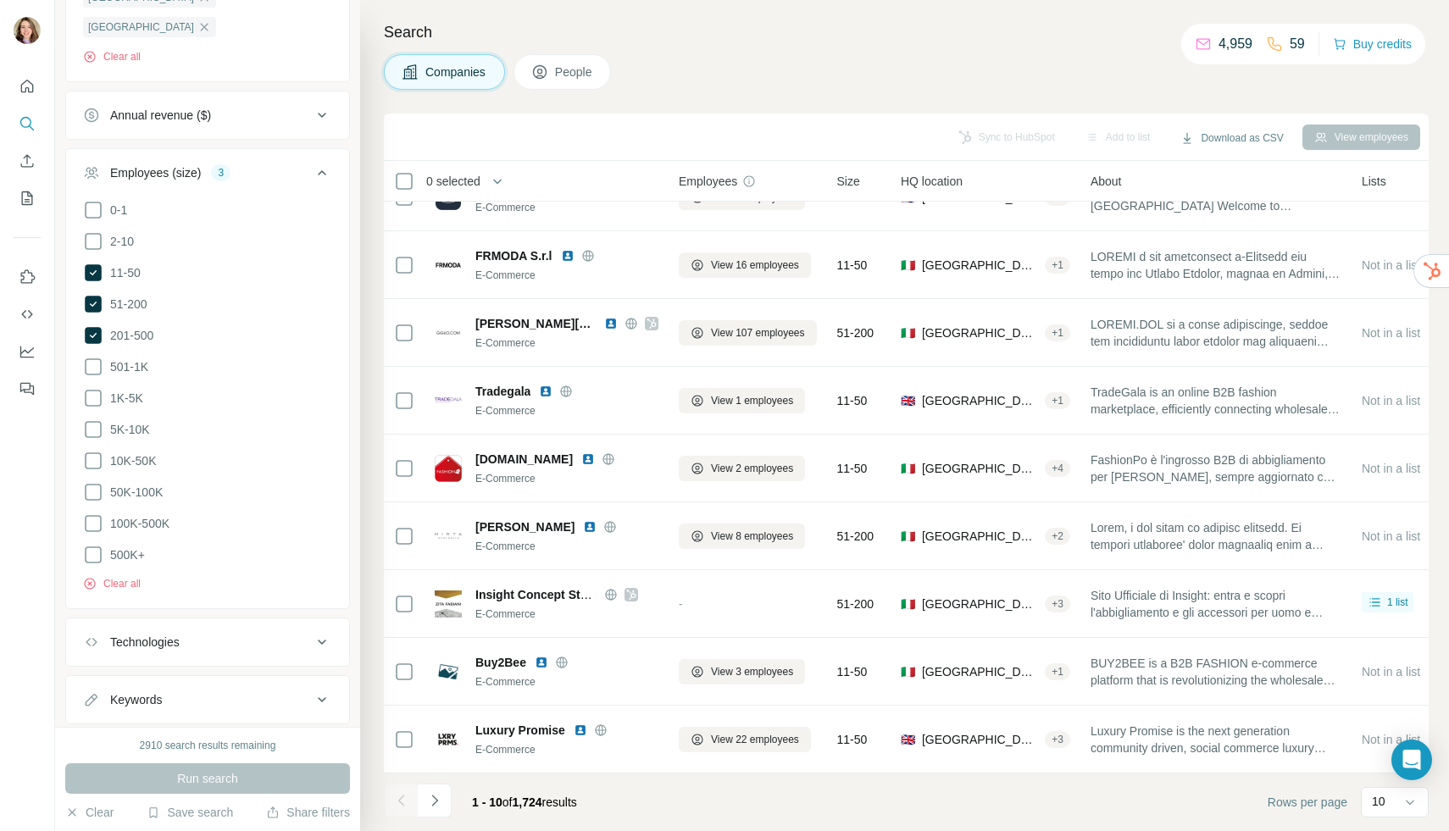
click at [232, 622] on button "Technologies" at bounding box center [207, 642] width 283 height 41
click at [269, 622] on button "Technologies" at bounding box center [207, 645] width 283 height 47
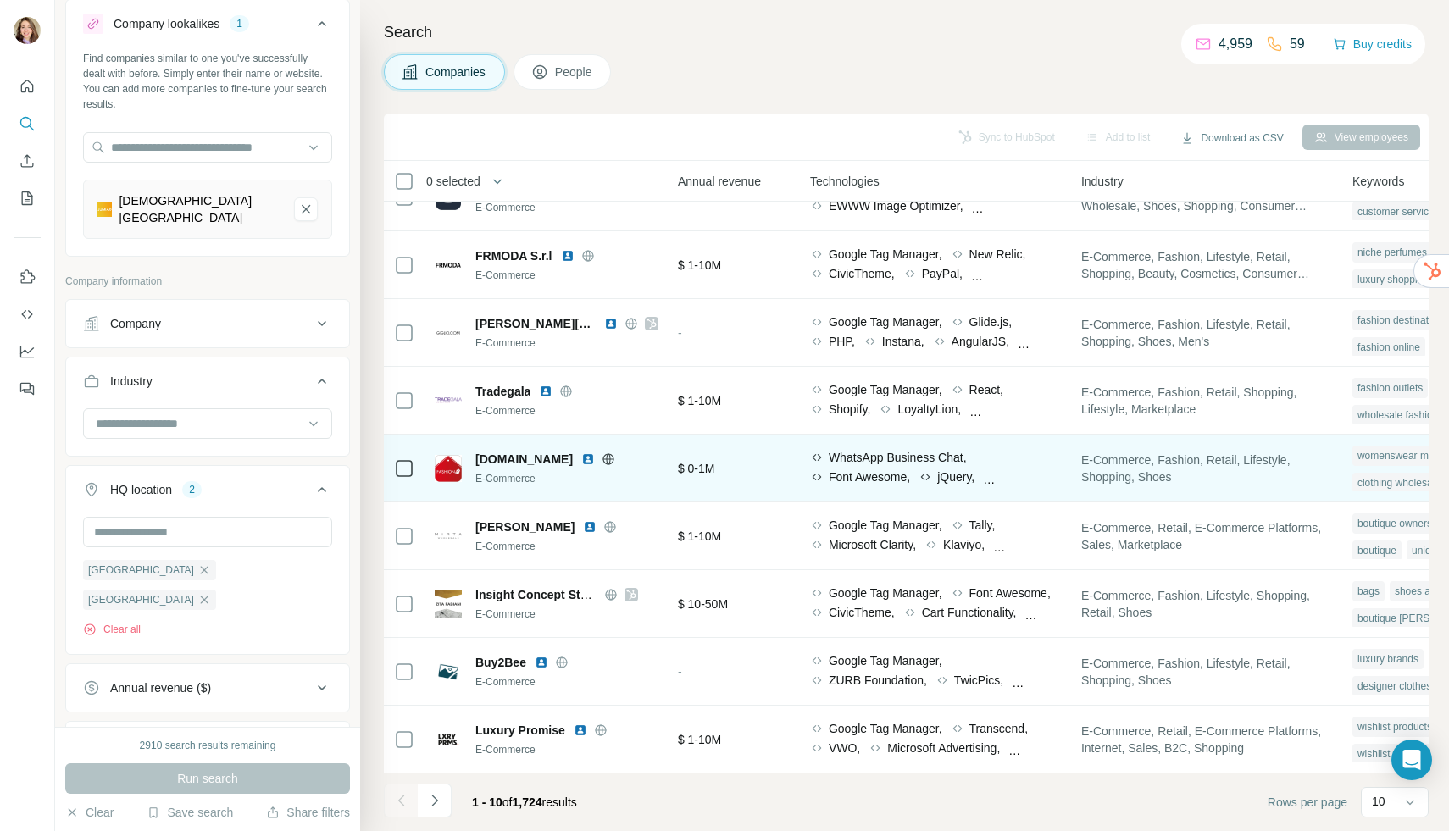
scroll to position [105, 835]
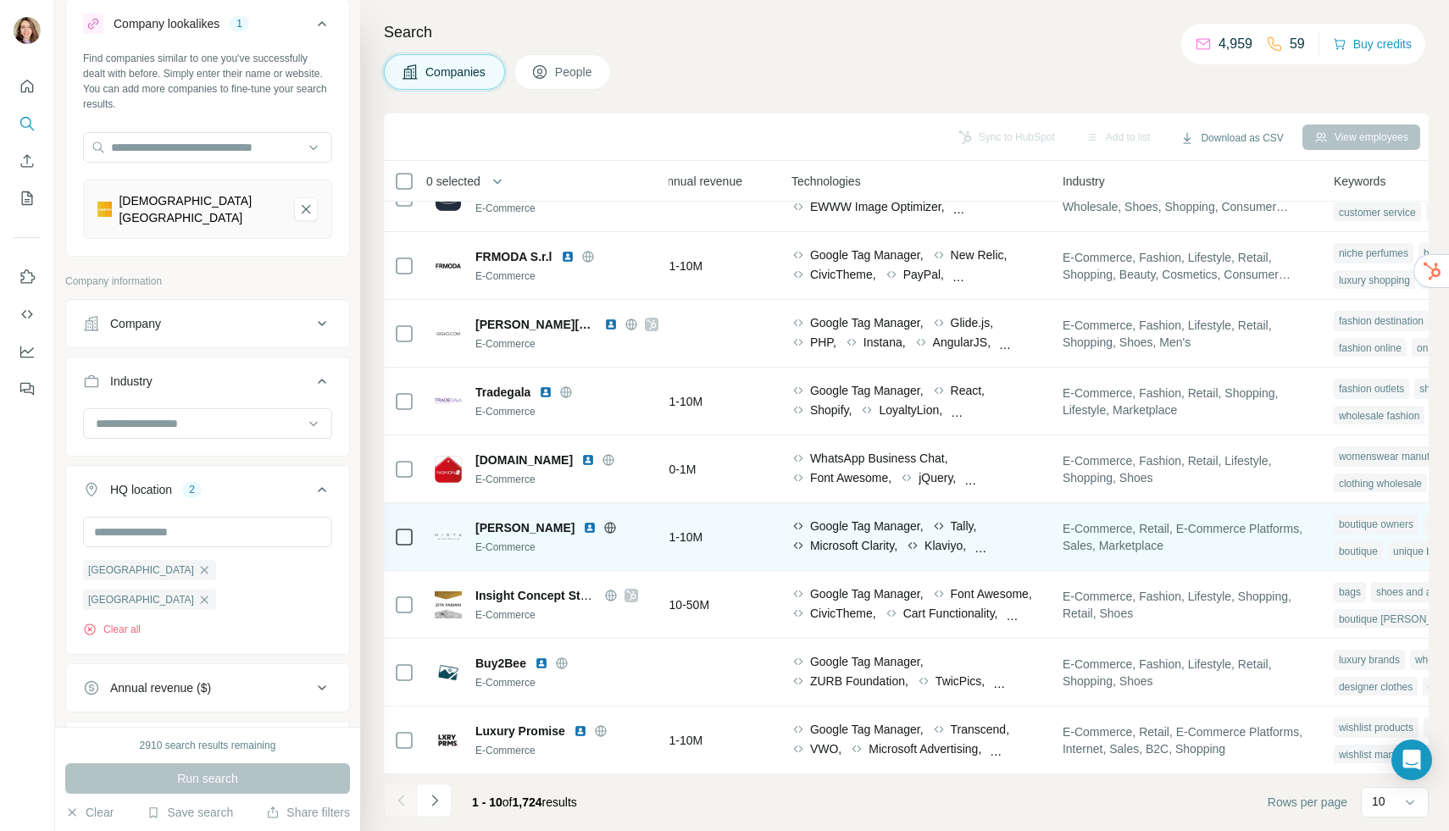
click at [897, 552] on span "Microsoft Clarity," at bounding box center [853, 545] width 87 height 17
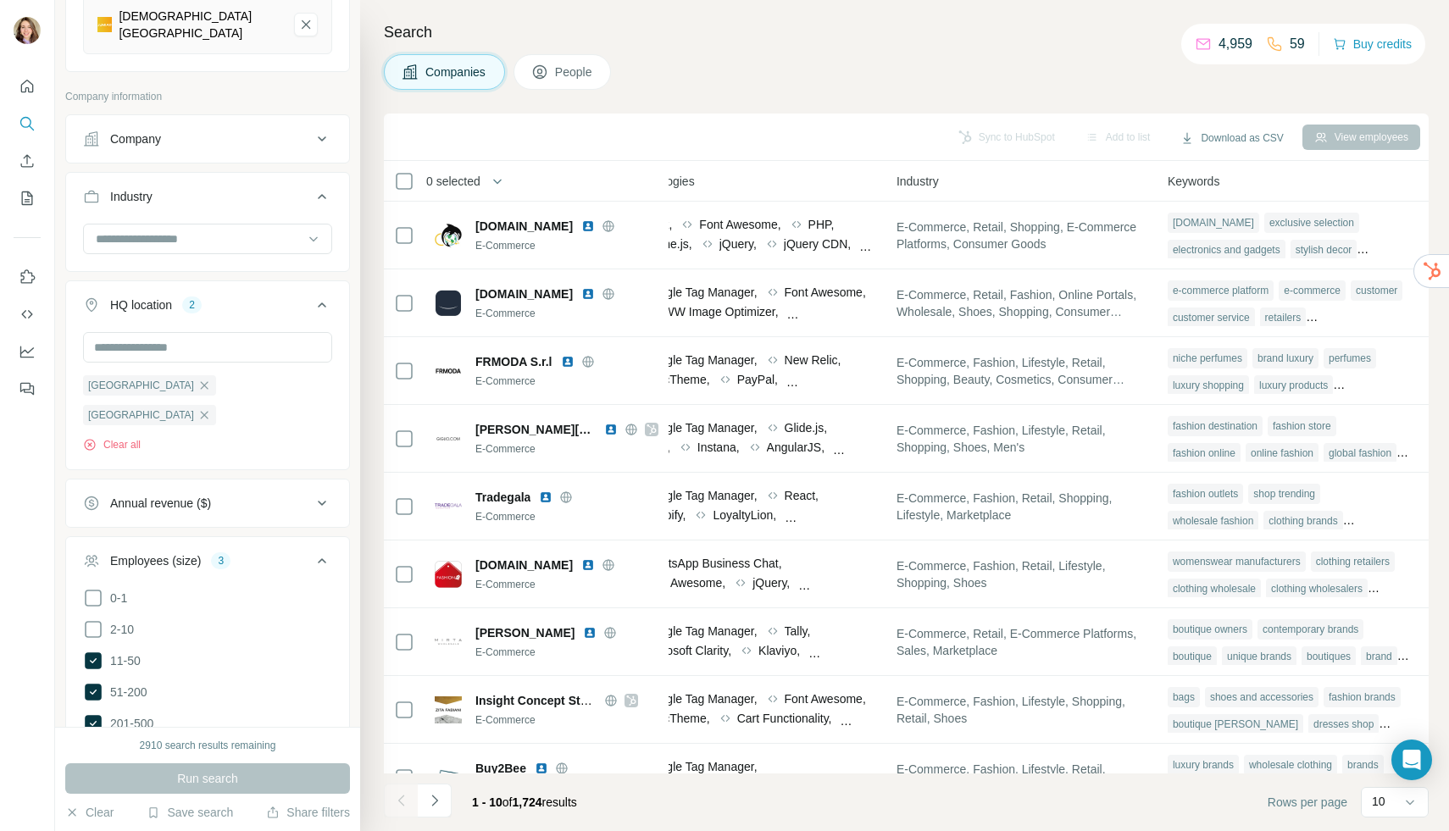
scroll to position [0, 0]
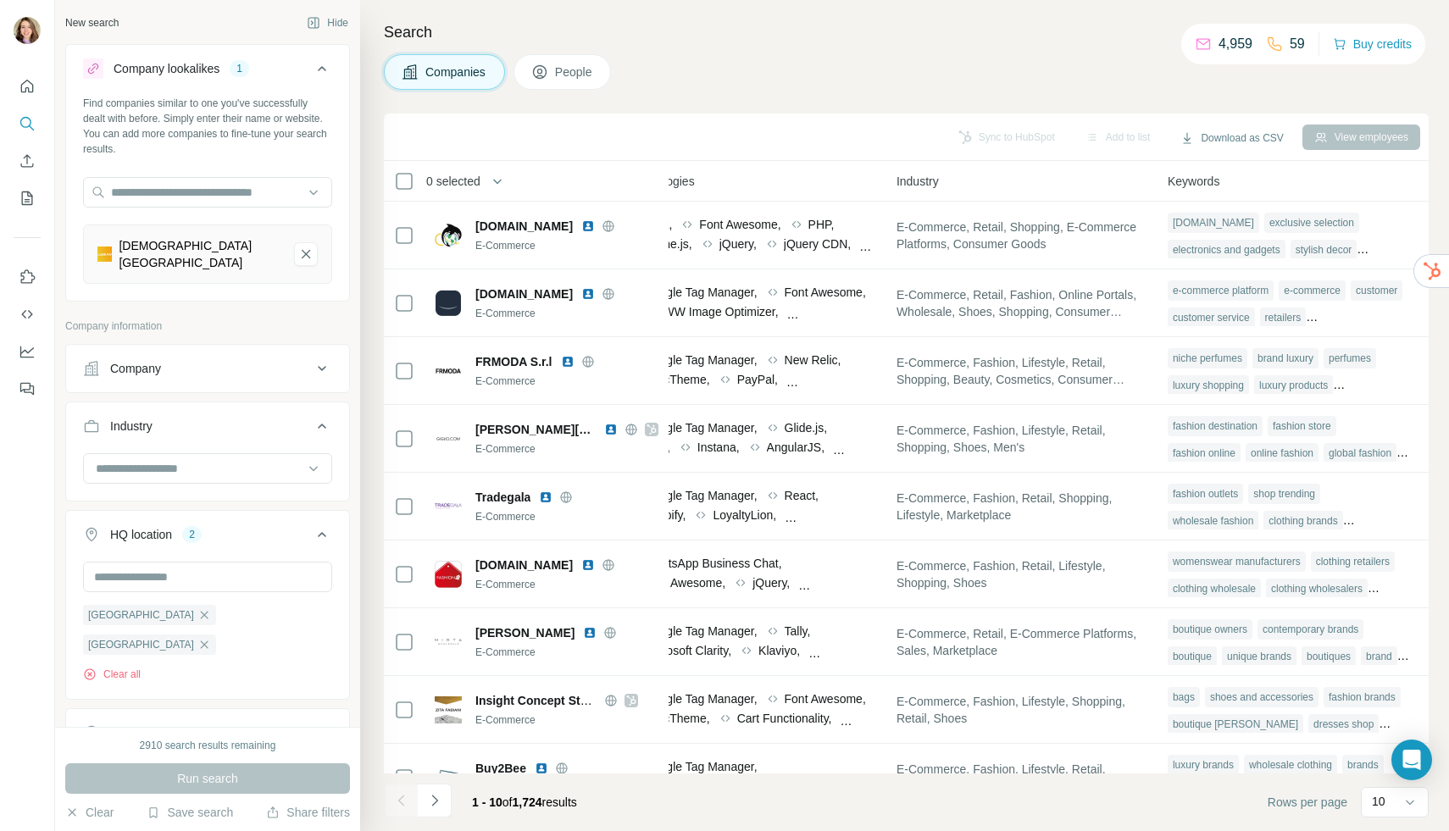
click at [312, 427] on button "Industry" at bounding box center [207, 429] width 283 height 47
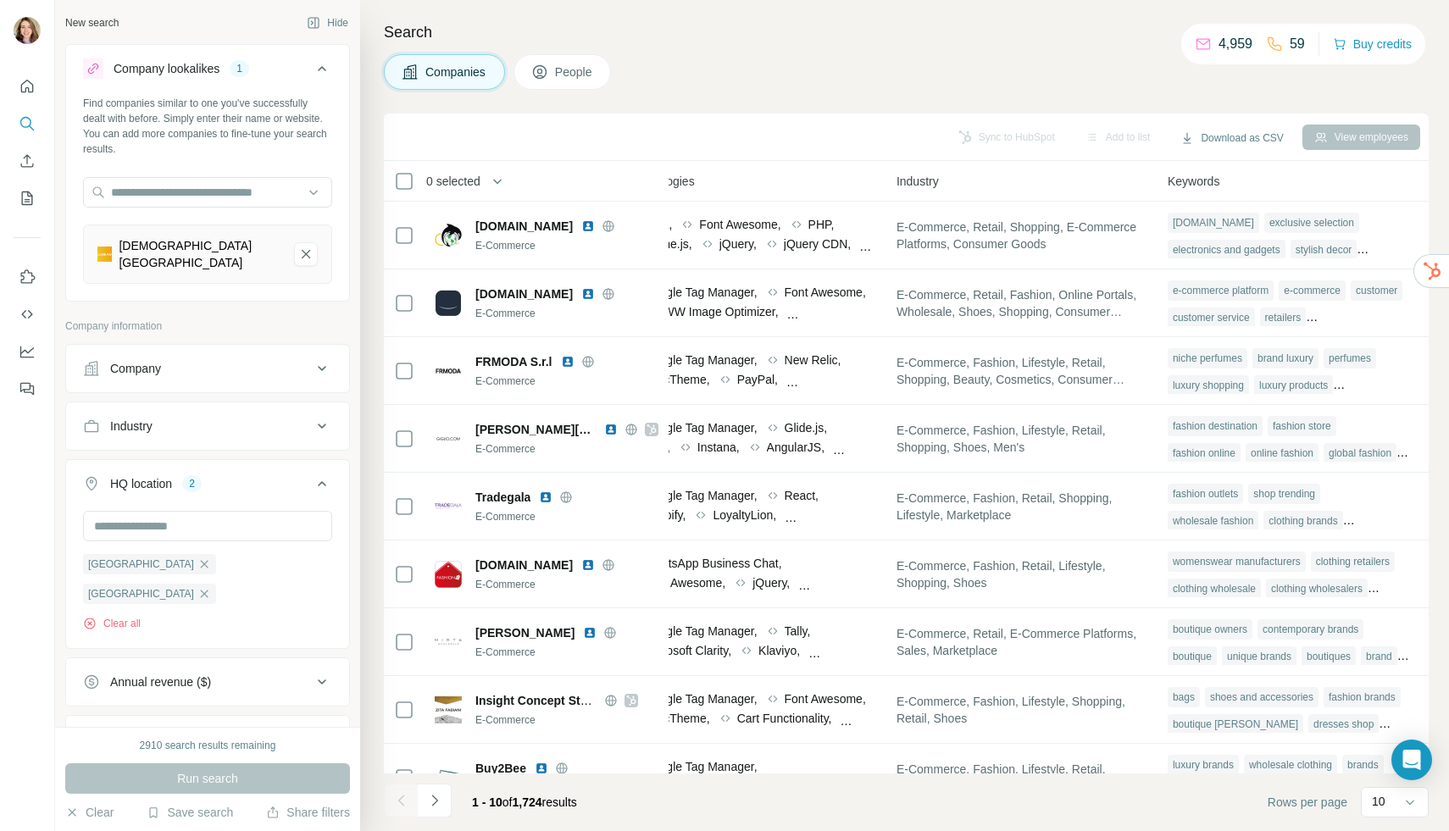
click at [312, 427] on button "Industry" at bounding box center [207, 426] width 283 height 41
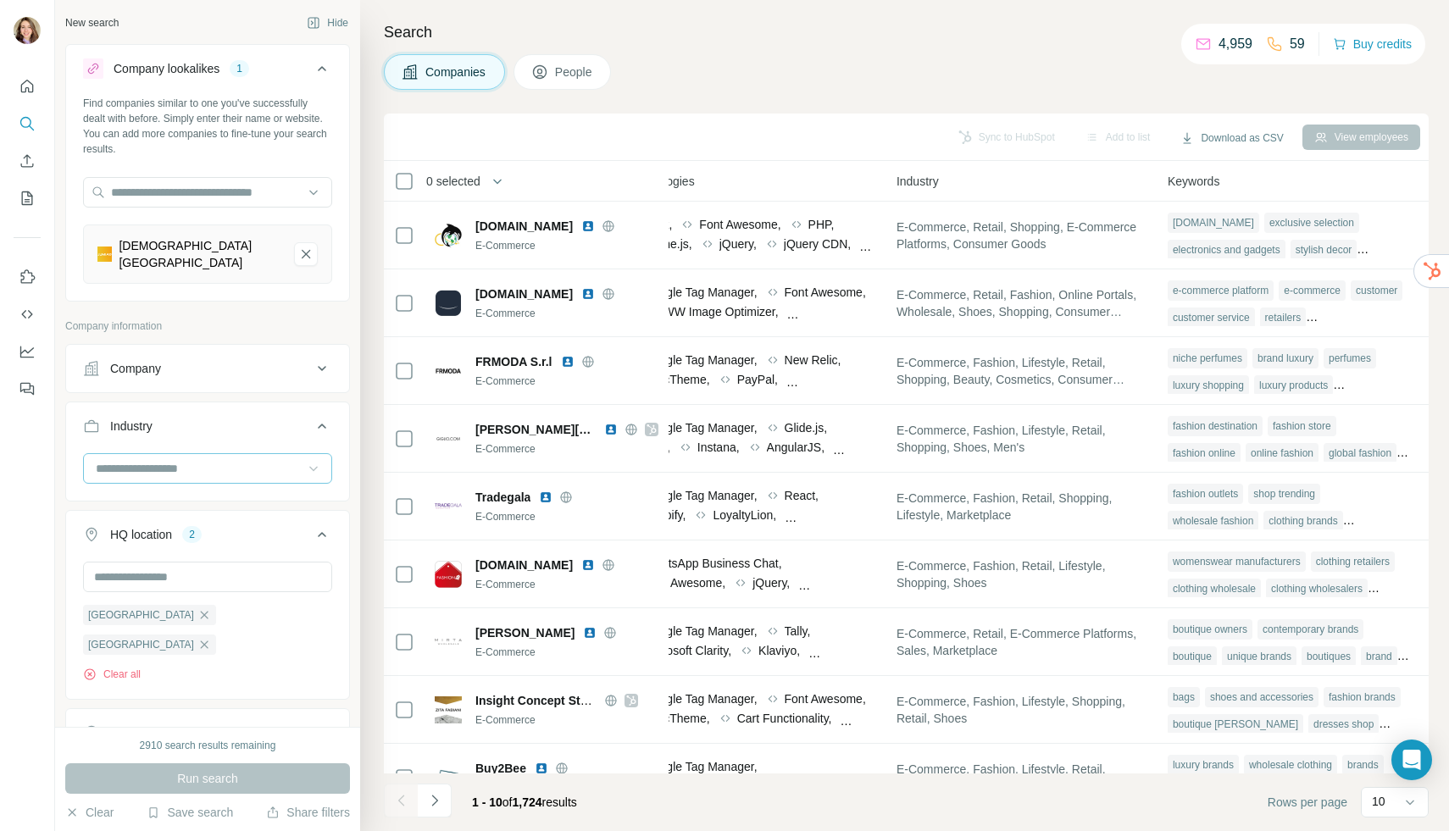
click at [312, 460] on icon at bounding box center [313, 468] width 17 height 17
click at [241, 509] on div "Beauty" at bounding box center [207, 505] width 220 height 17
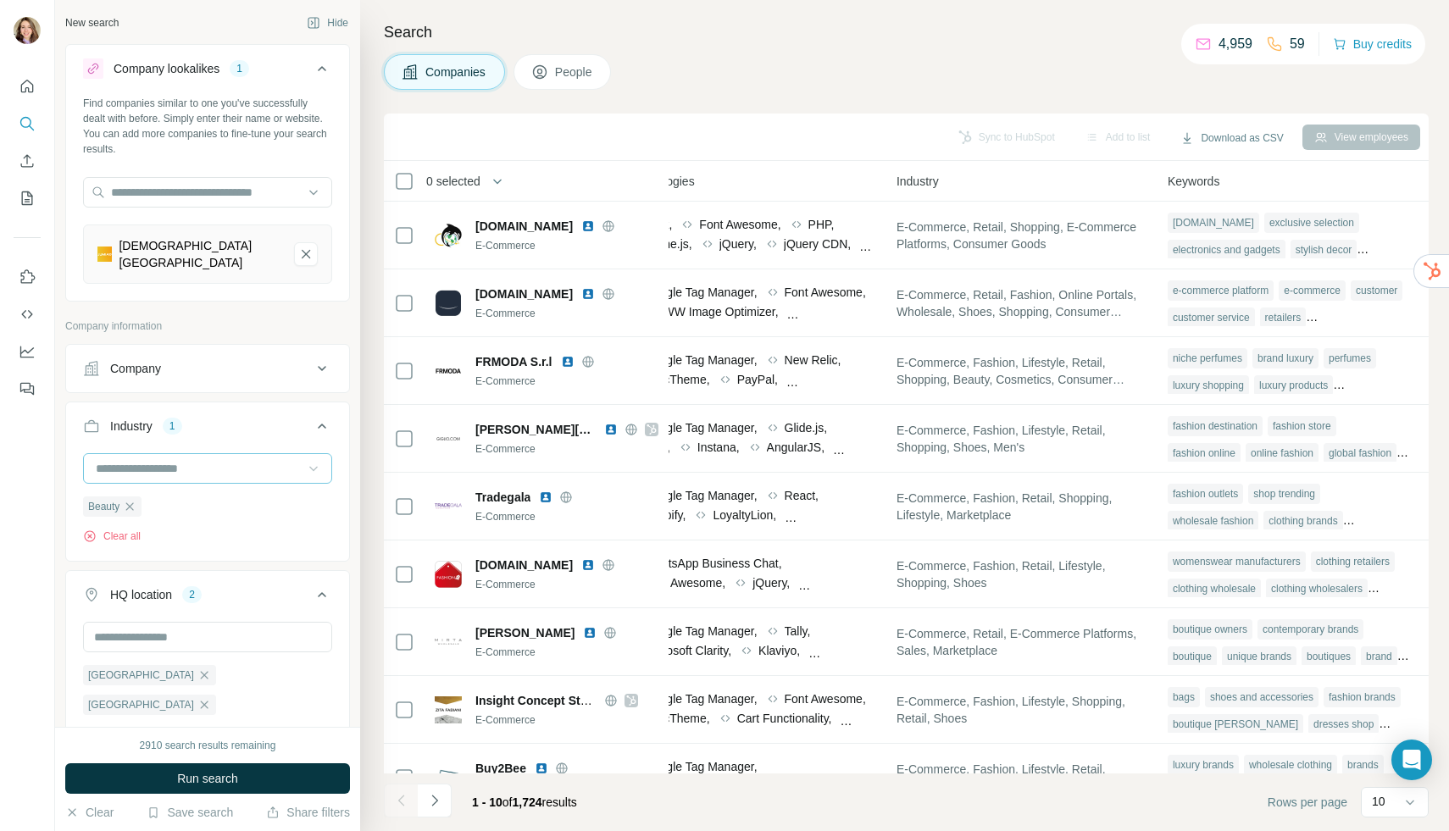
click at [206, 459] on input at bounding box center [198, 468] width 209 height 19
click at [202, 513] on div "E-Commerce" at bounding box center [207, 506] width 220 height 17
click at [191, 459] on input at bounding box center [198, 468] width 209 height 19
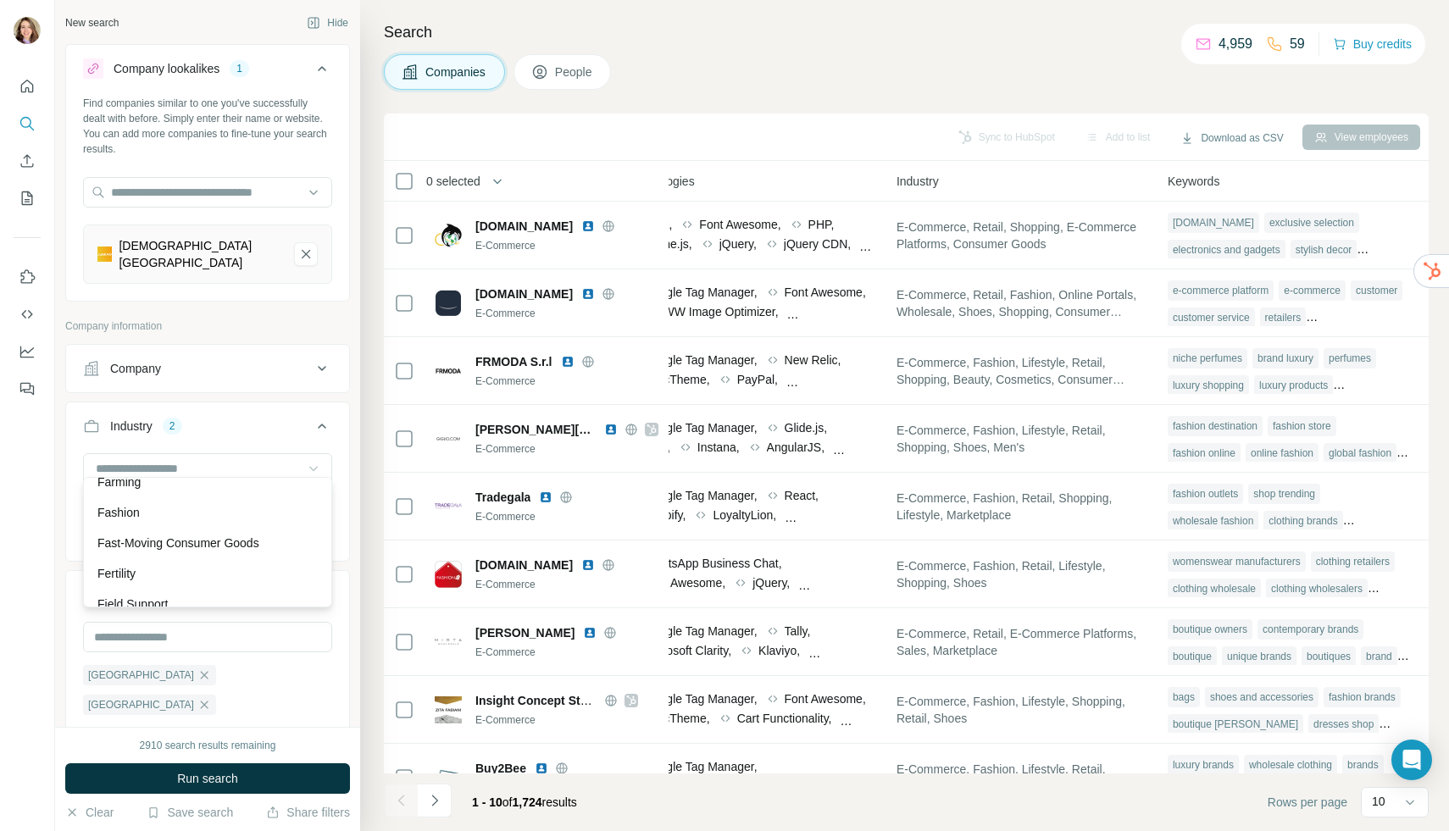
click at [203, 512] on div "Fashion" at bounding box center [207, 512] width 220 height 17
click at [187, 461] on input at bounding box center [198, 468] width 209 height 19
click at [193, 559] on div "Shoes" at bounding box center [207, 566] width 220 height 17
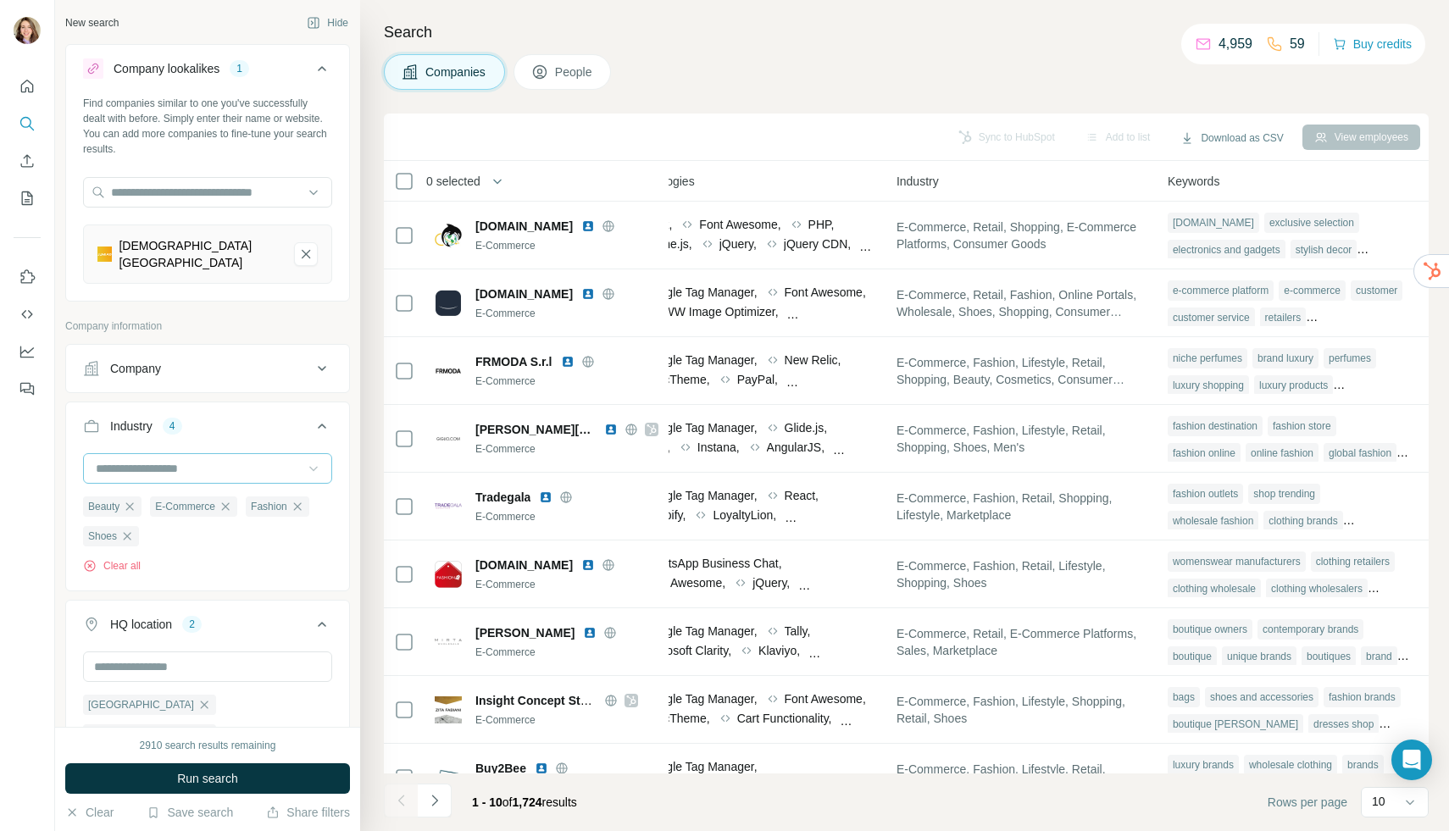
click at [186, 462] on input at bounding box center [198, 468] width 209 height 19
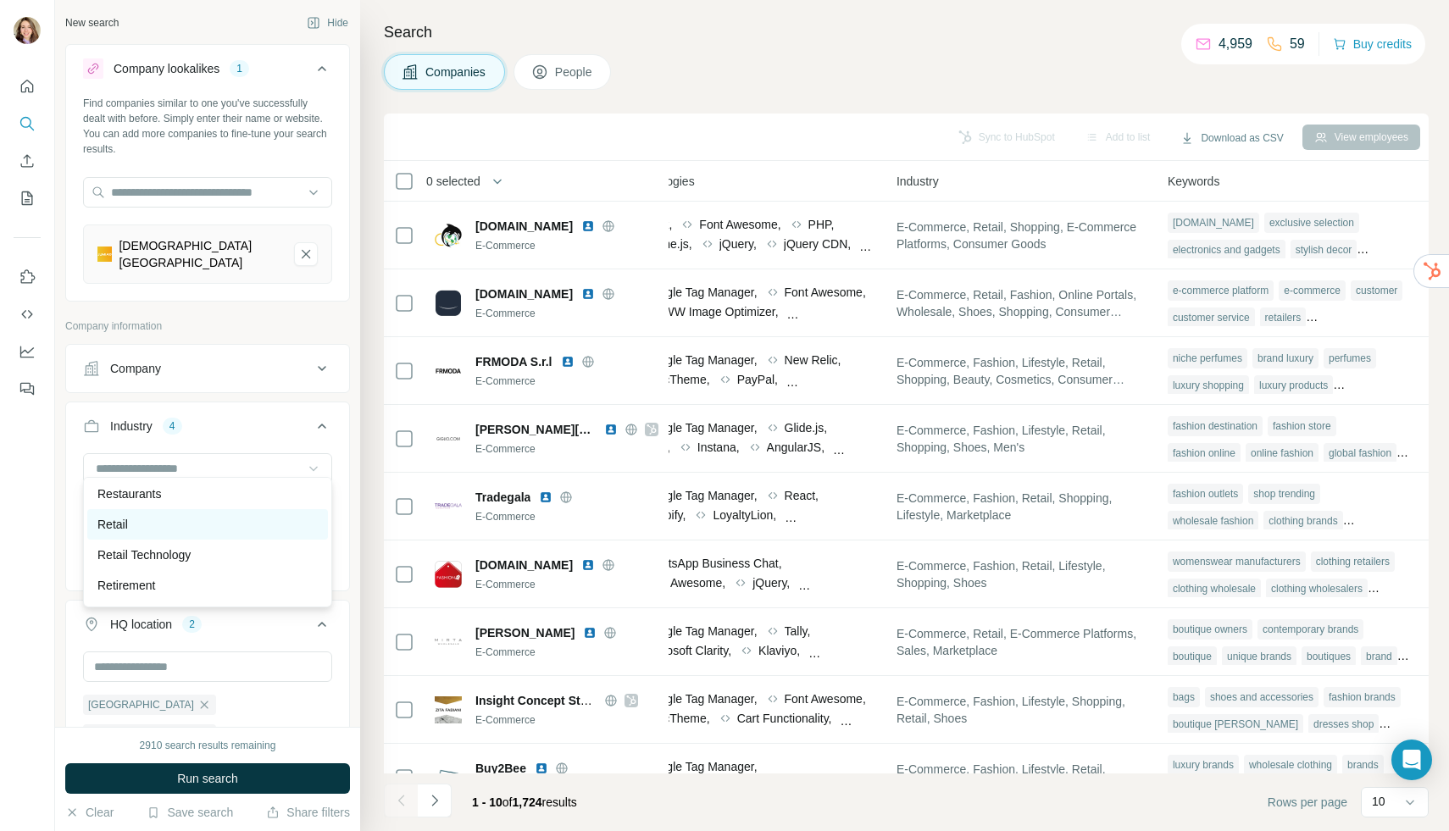
click at [183, 534] on div "Retail" at bounding box center [207, 524] width 241 height 31
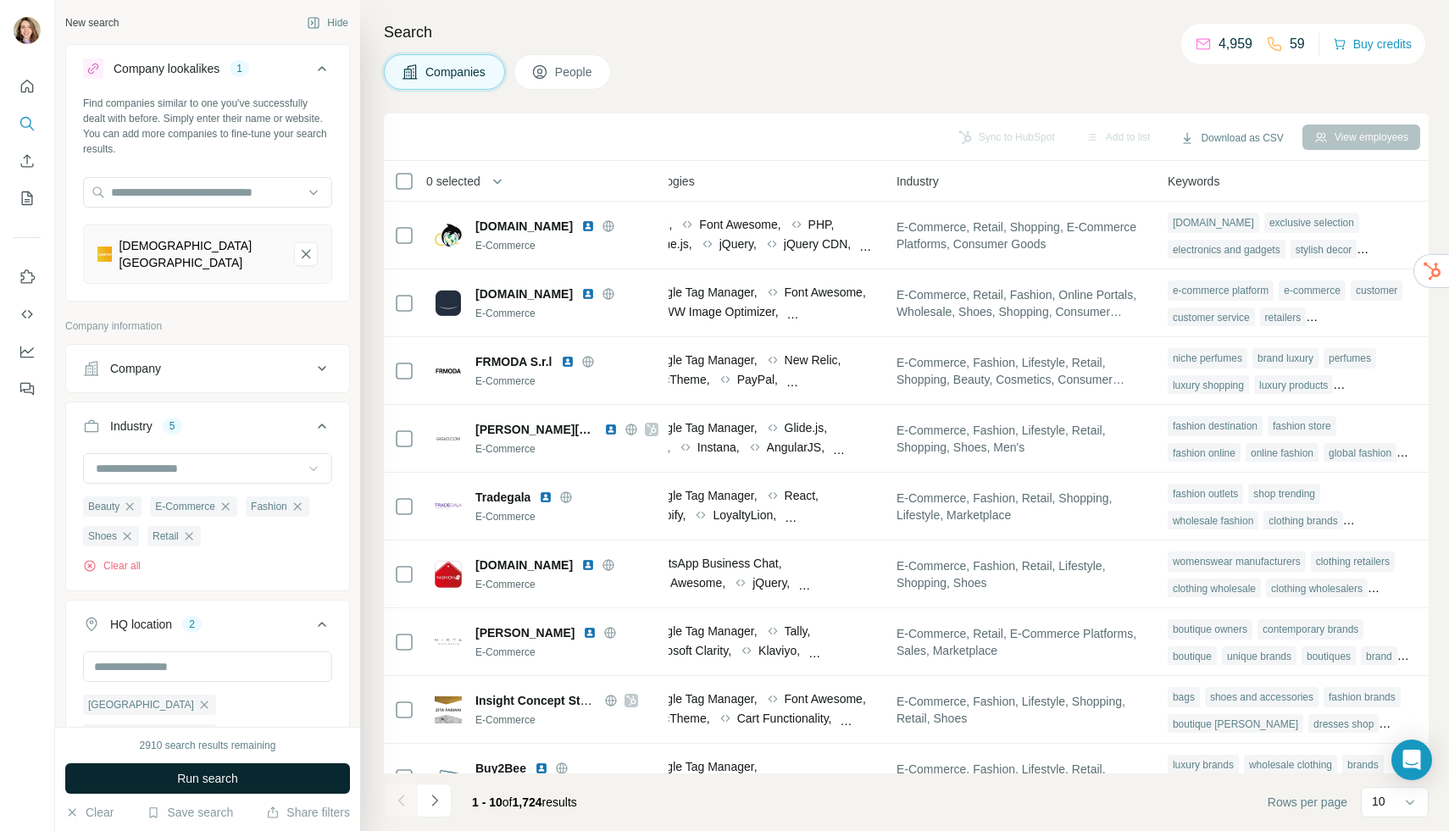
click at [221, 777] on span "Run search" at bounding box center [207, 778] width 61 height 17
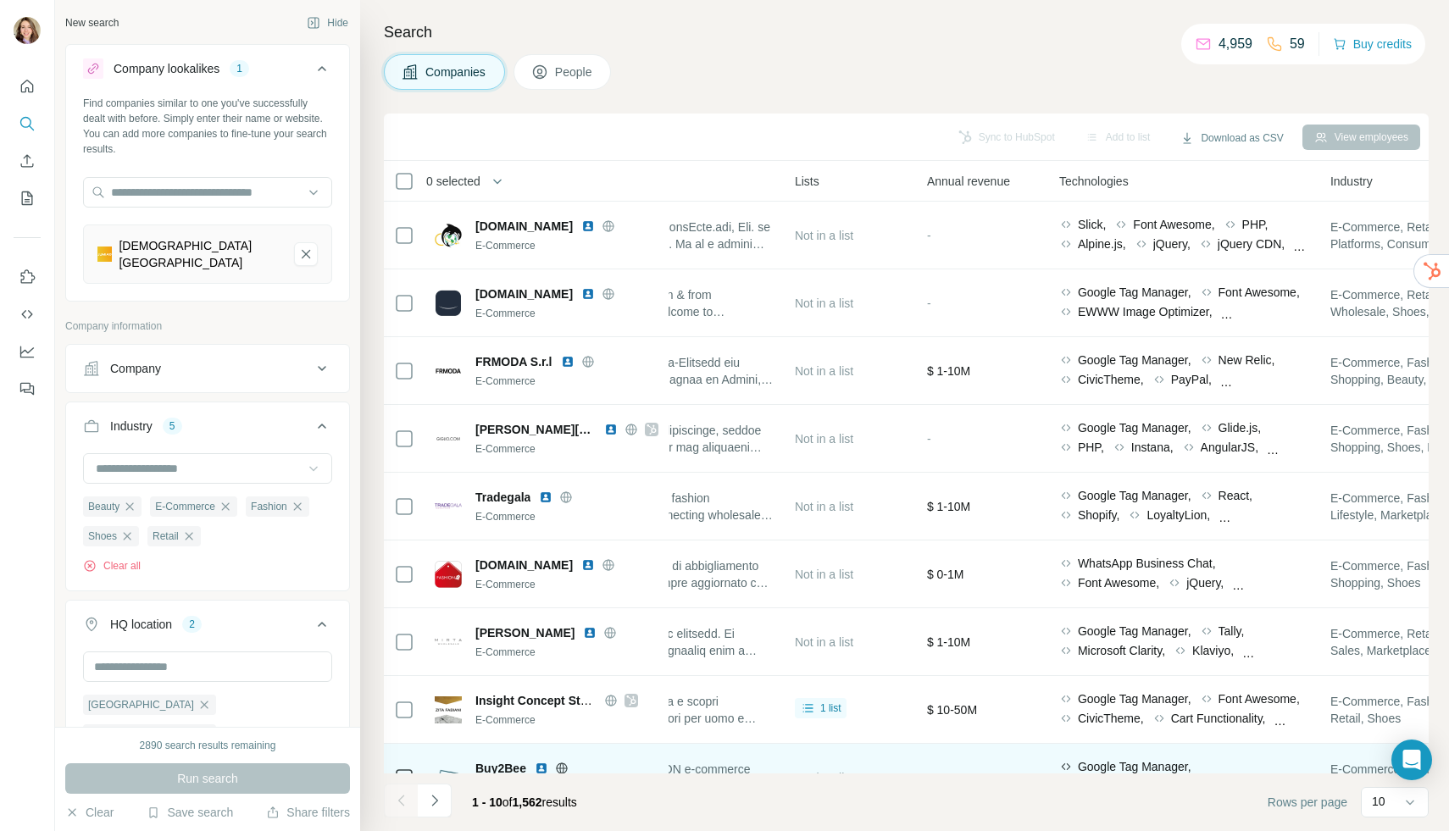
scroll to position [106, 567]
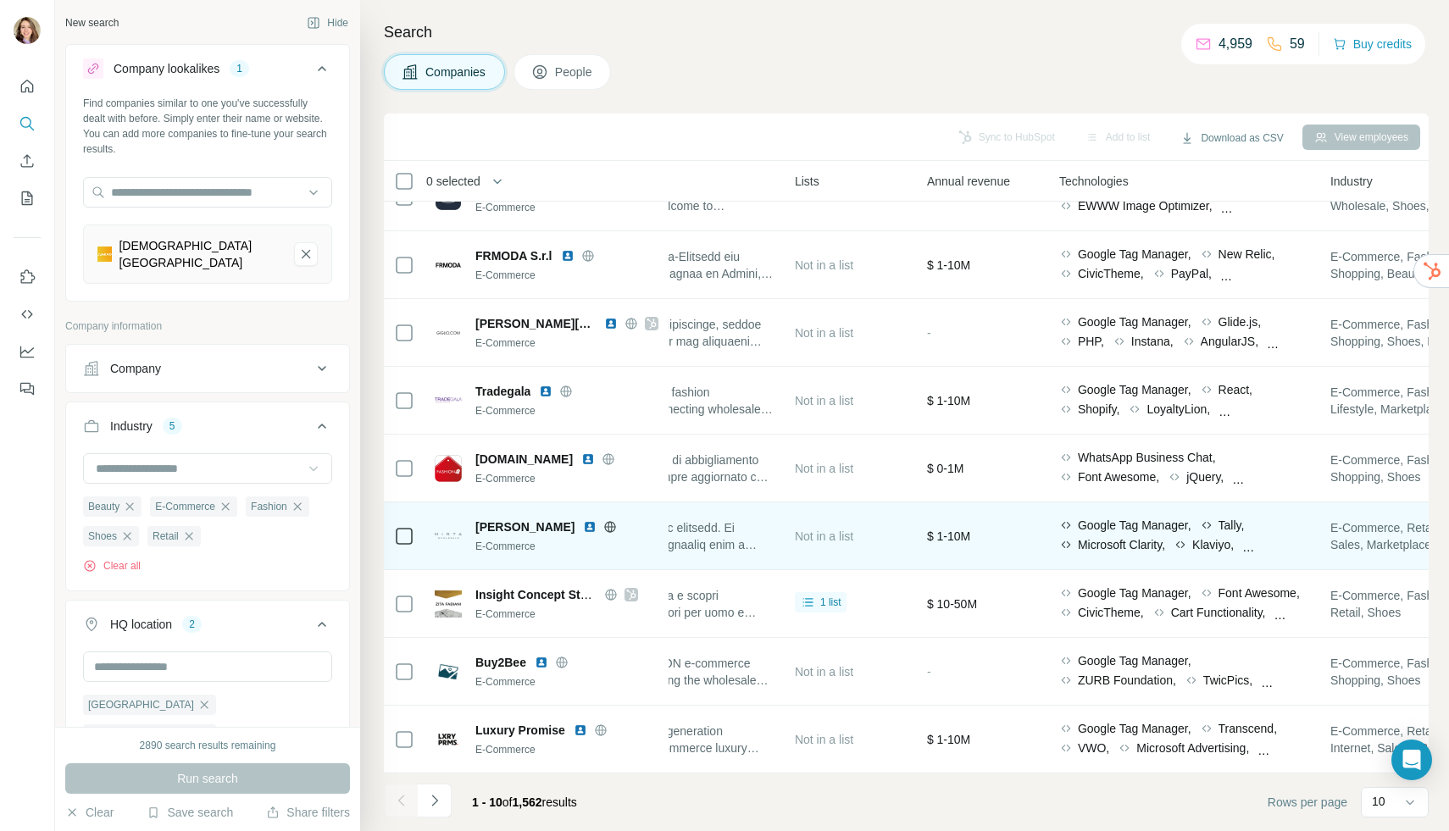
click at [450, 529] on div "[PERSON_NAME] E-Commerce" at bounding box center [547, 537] width 224 height 36
click at [486, 530] on span "[PERSON_NAME]" at bounding box center [524, 527] width 99 height 17
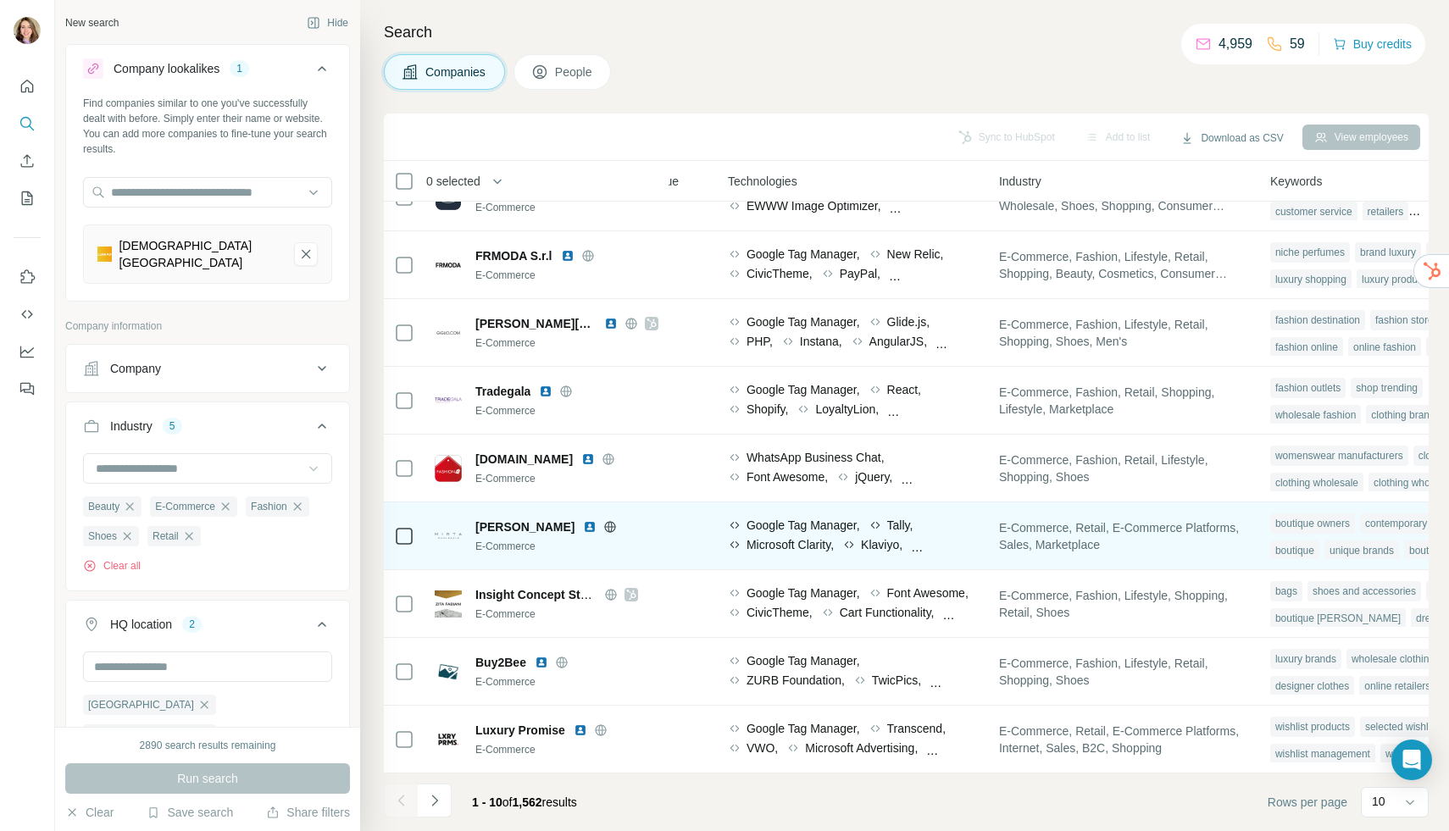
scroll to position [106, 1008]
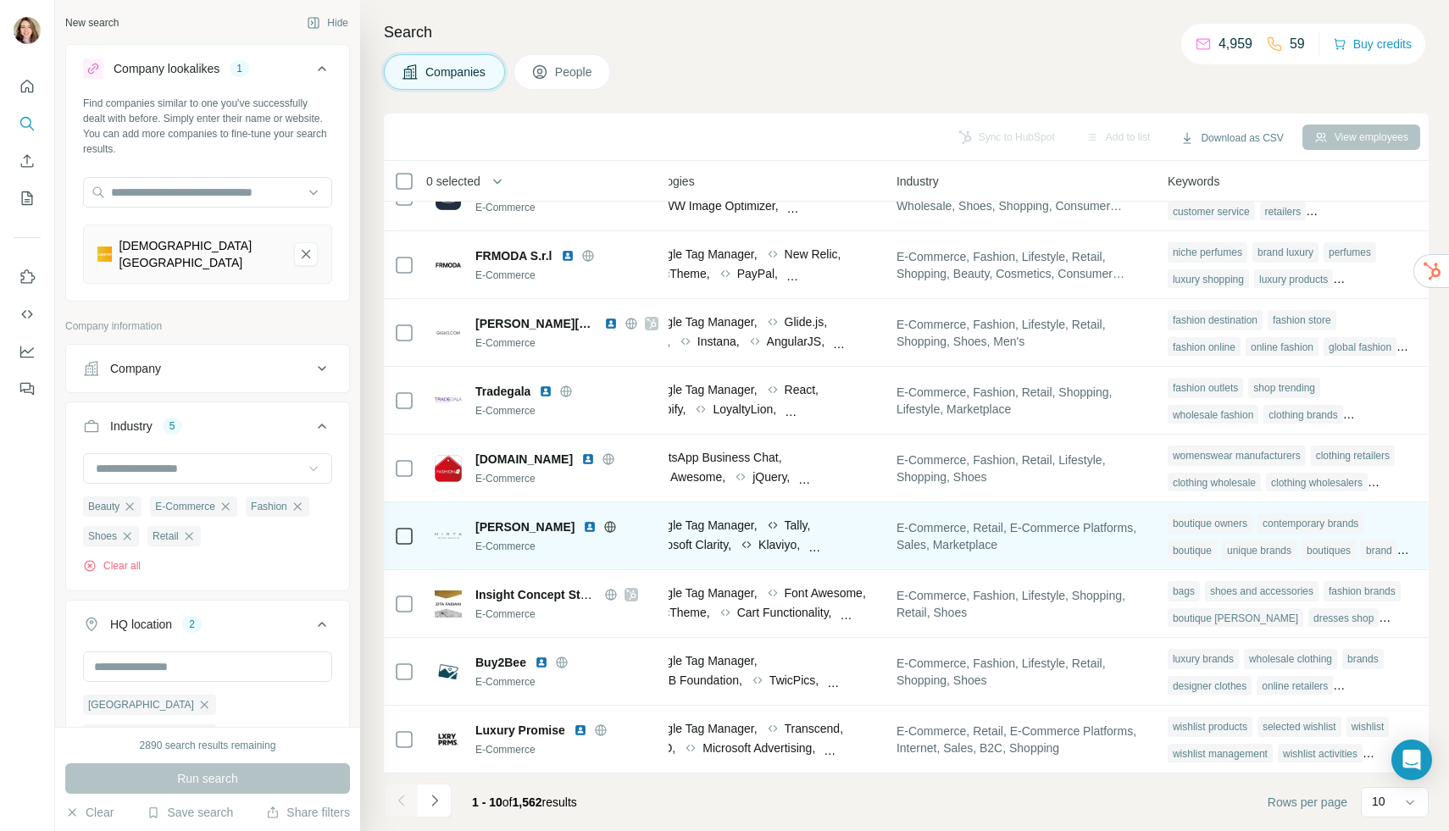
click at [793, 537] on span "Klaviyo," at bounding box center [779, 544] width 42 height 17
click at [800, 546] on div "Klaviyo," at bounding box center [770, 544] width 60 height 17
click at [800, 547] on div "Klaviyo," at bounding box center [770, 544] width 60 height 17
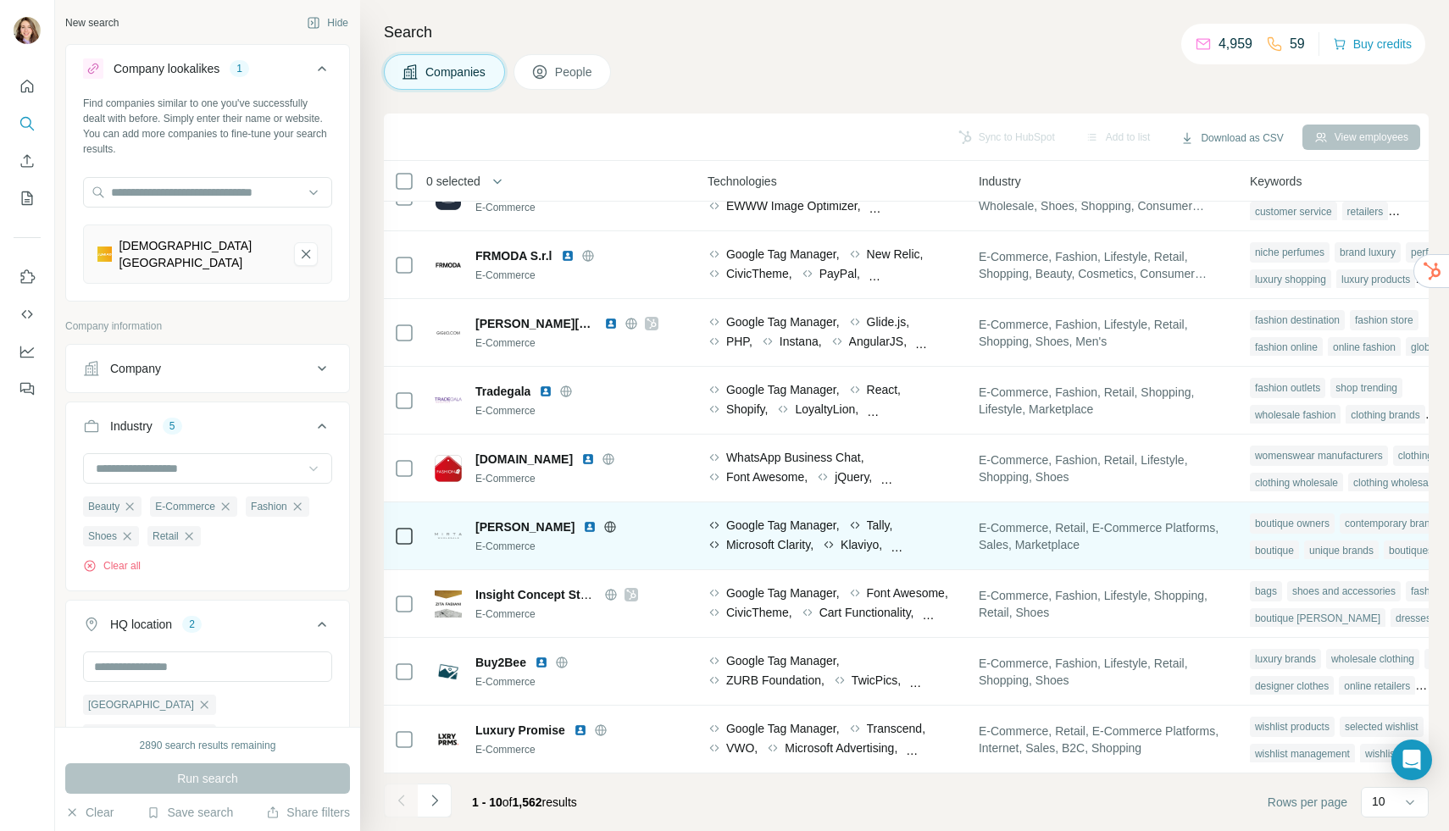
scroll to position [106, 870]
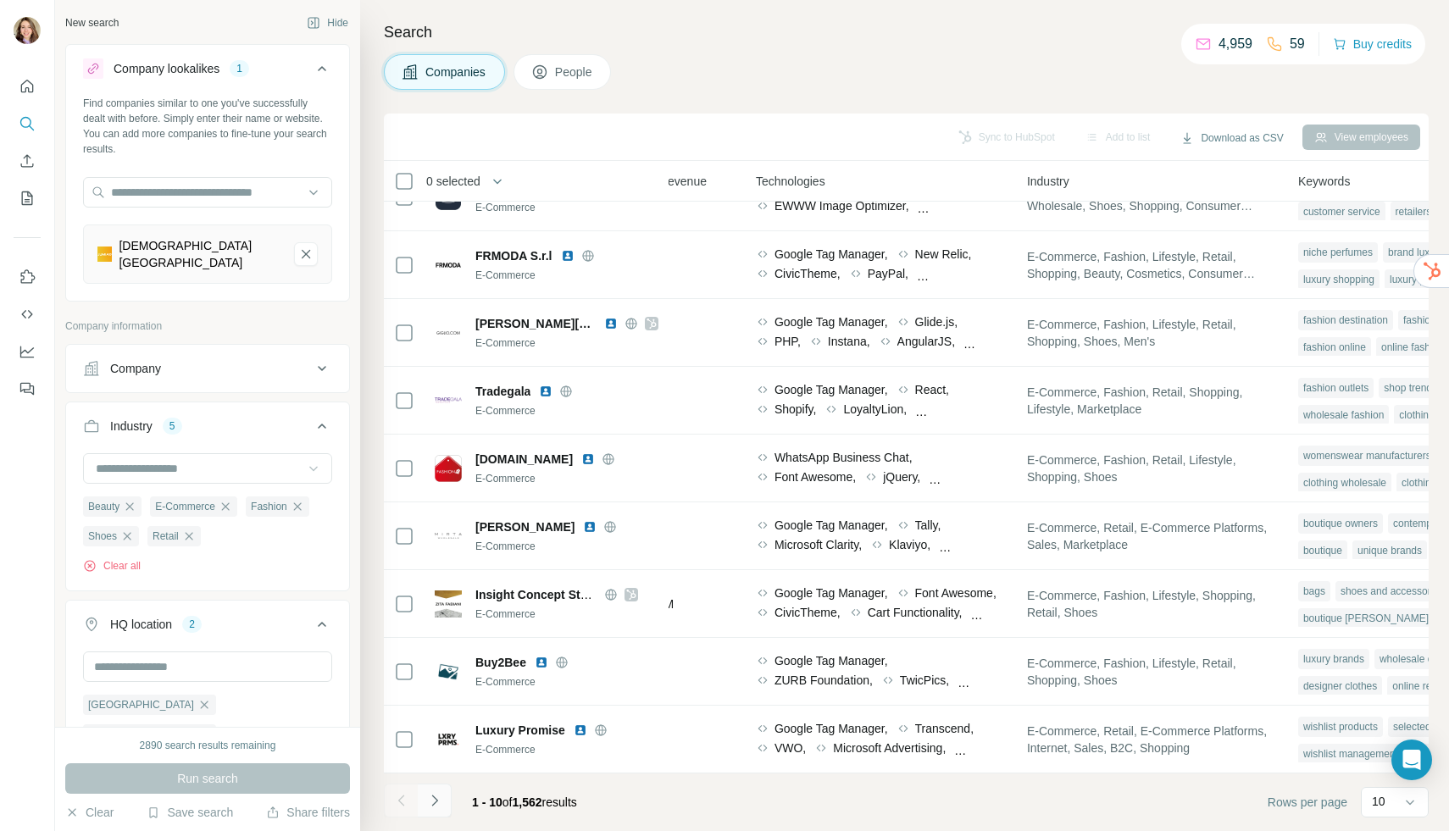
click at [431, 805] on icon "Navigate to next page" at bounding box center [434, 800] width 17 height 17
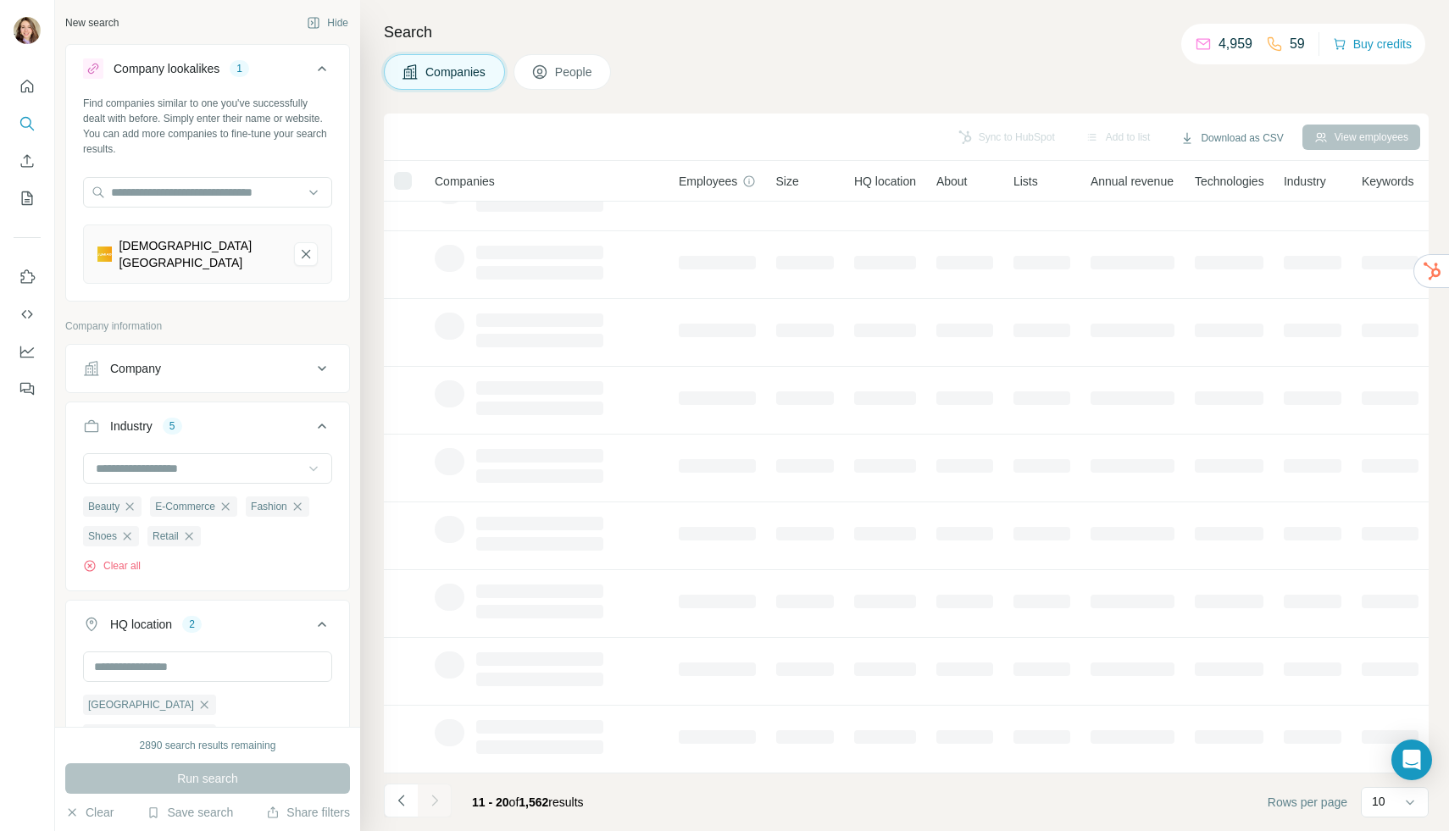
scroll to position [106, 0]
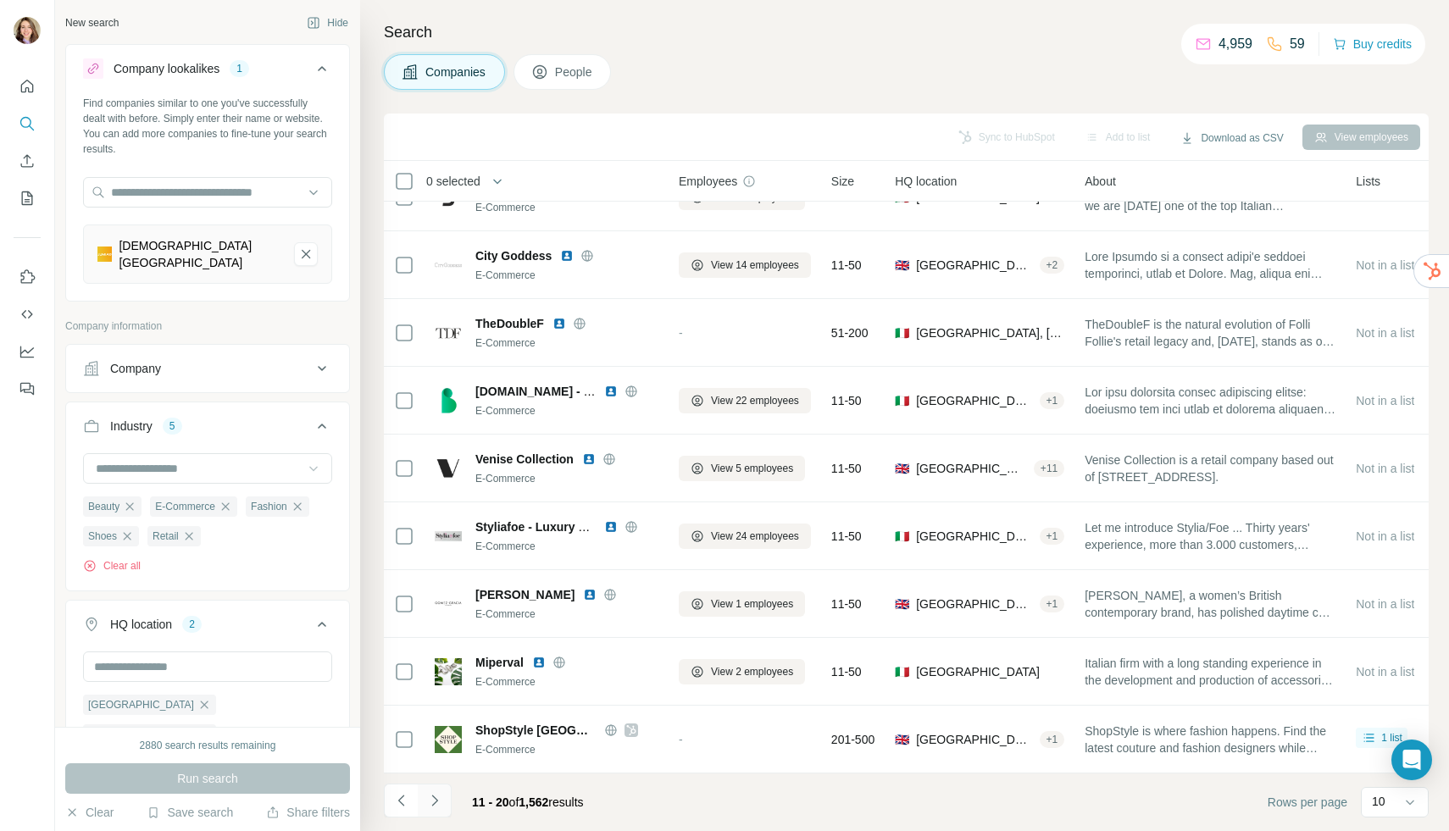
click at [431, 805] on icon "Navigate to next page" at bounding box center [434, 800] width 17 height 17
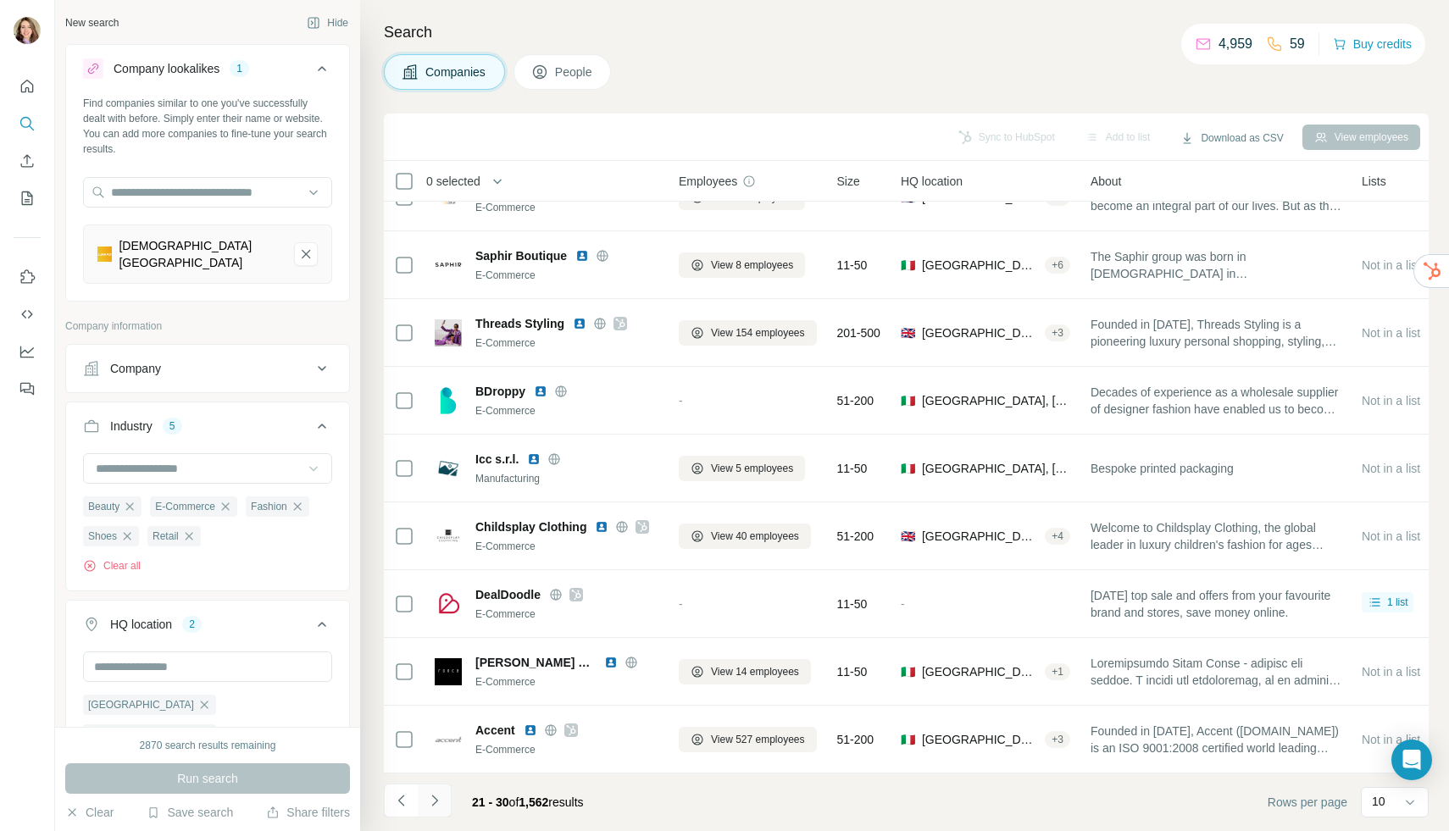
click at [431, 805] on icon "Navigate to next page" at bounding box center [434, 800] width 6 height 11
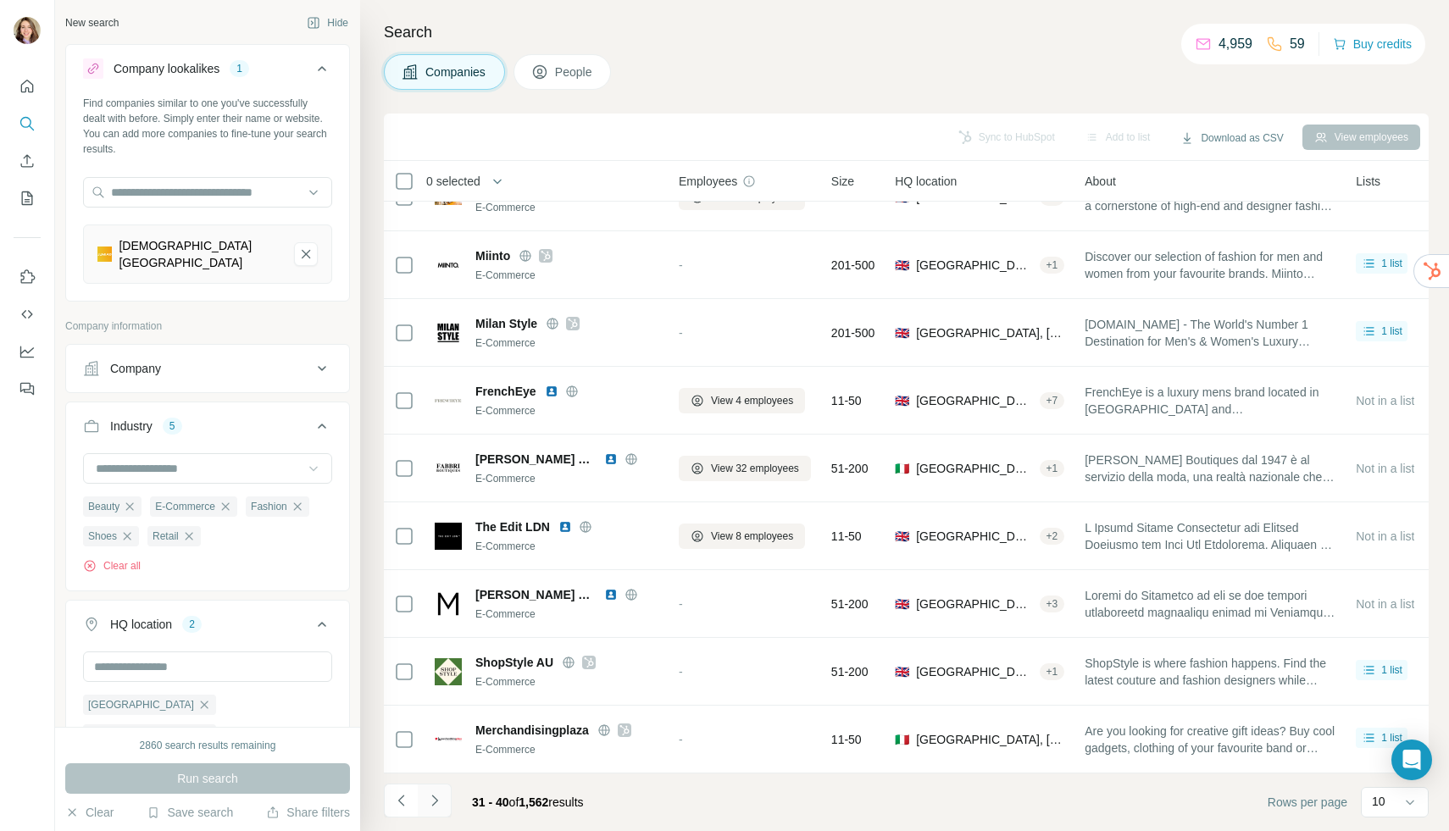
click at [431, 805] on icon "Navigate to next page" at bounding box center [434, 800] width 17 height 17
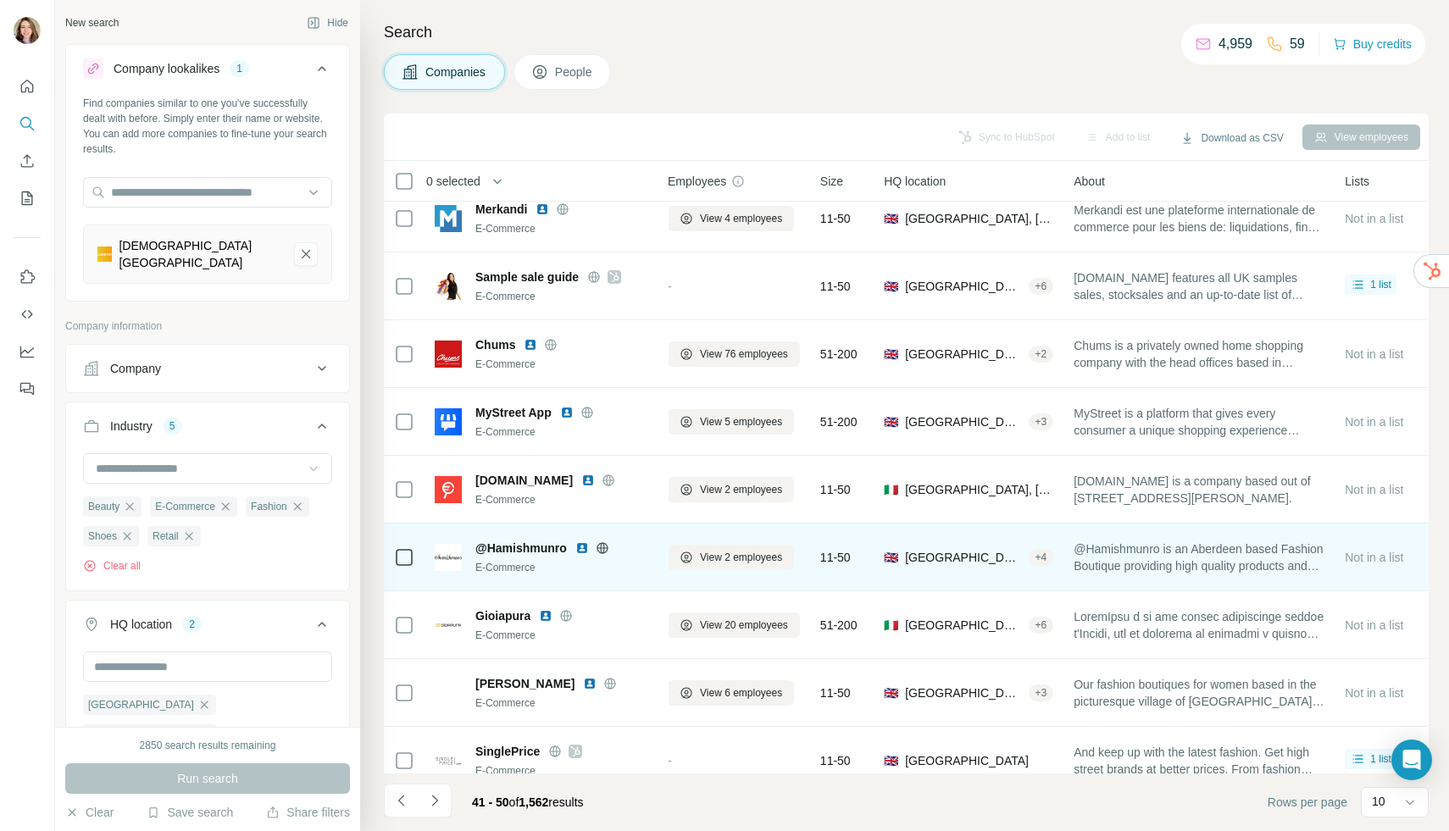
scroll to position [0, 11]
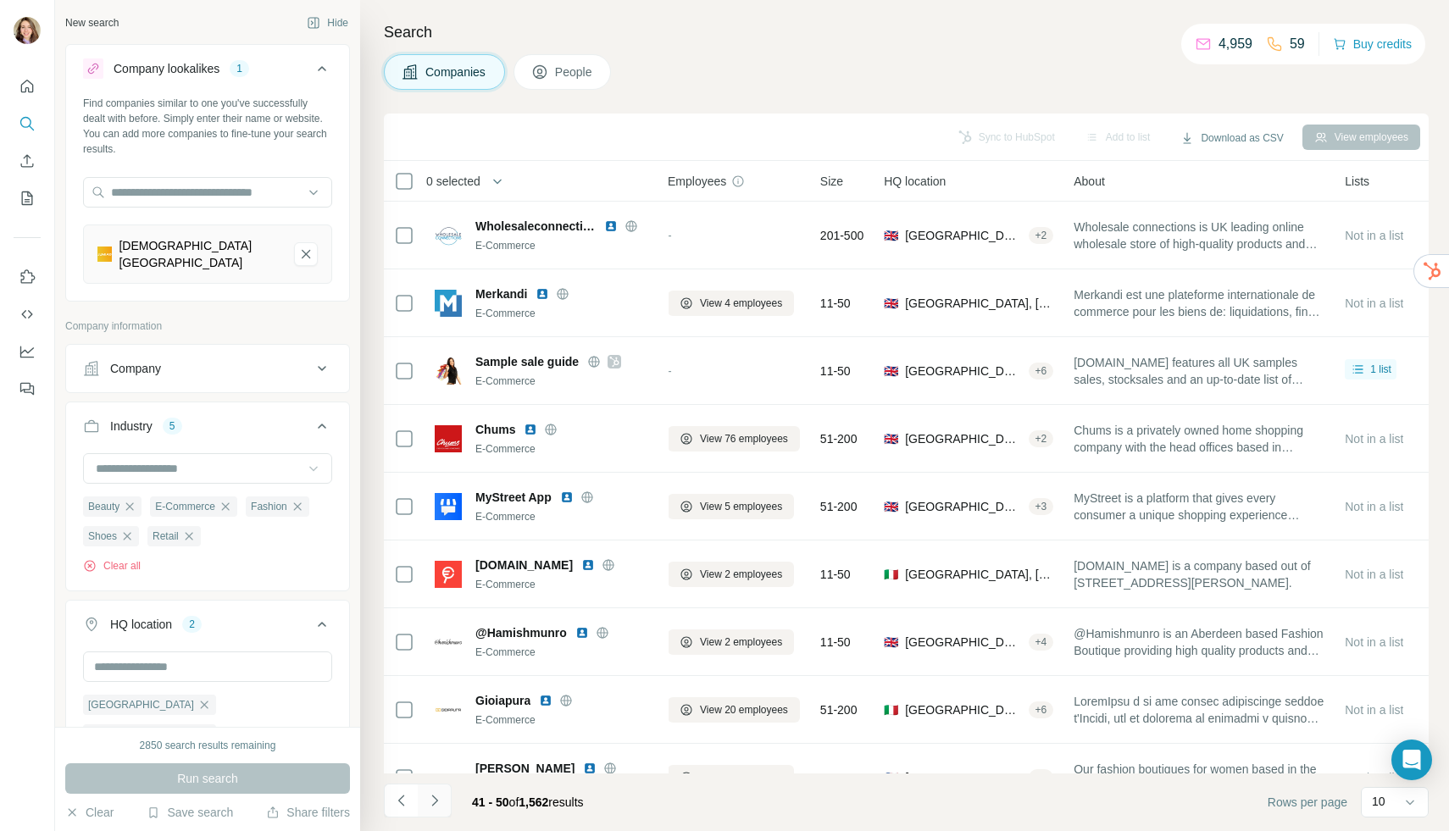
click at [419, 800] on button "Navigate to next page" at bounding box center [435, 801] width 34 height 34
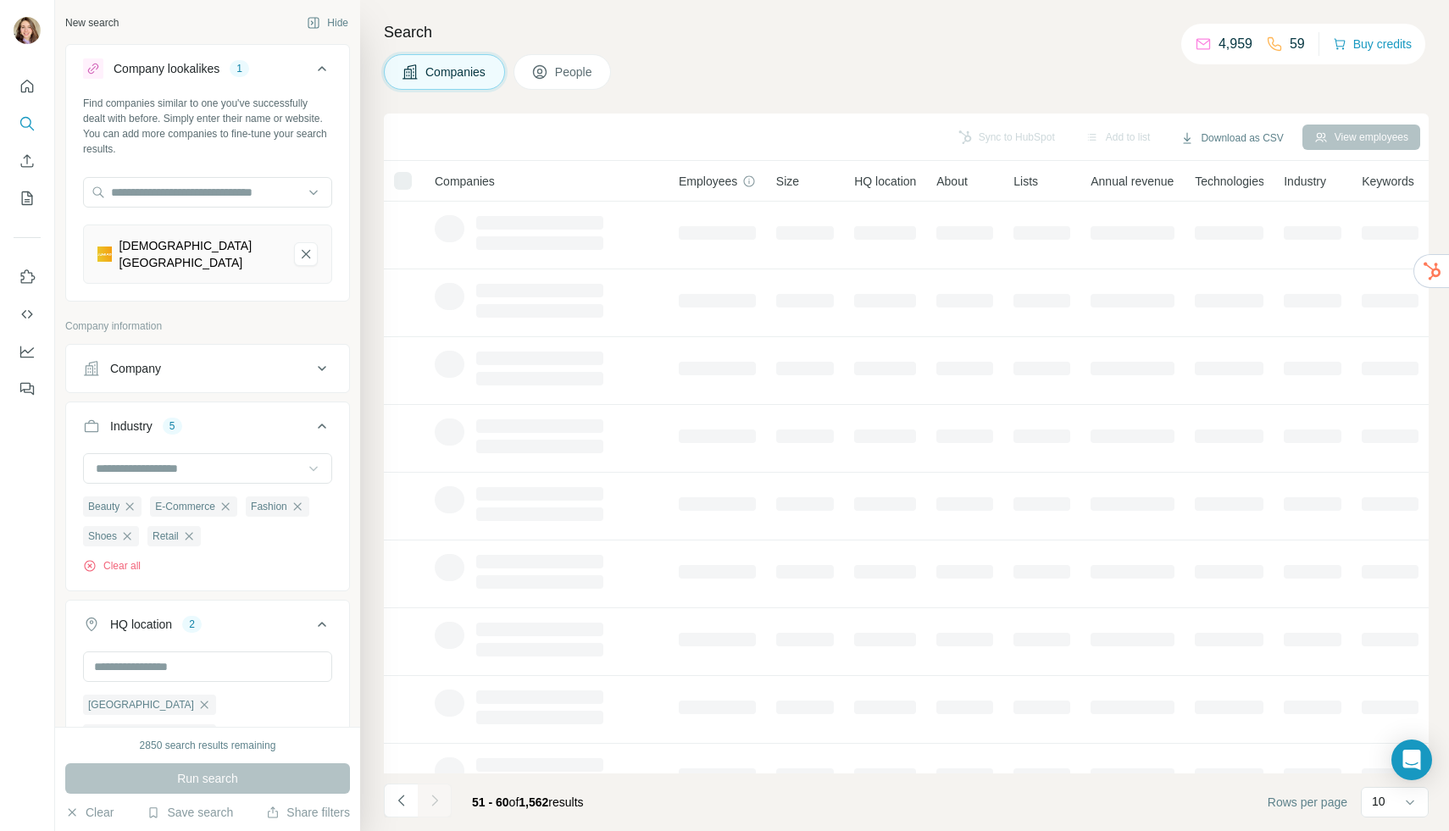
scroll to position [0, 0]
